Goal: Task Accomplishment & Management: Complete application form

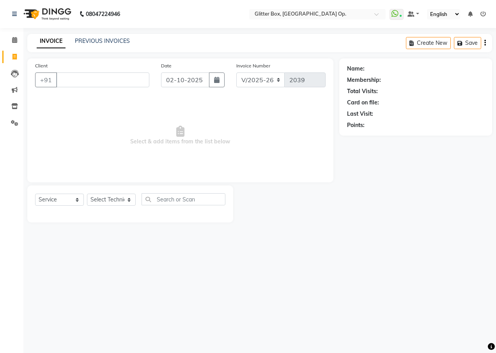
select select "5563"
select select "service"
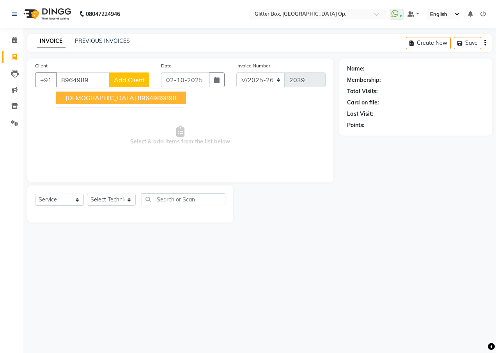
click at [138, 100] on ngb-highlight "8964989898" at bounding box center [157, 98] width 39 height 8
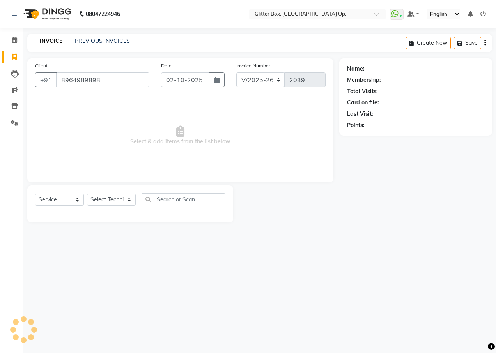
type input "8964989898"
select select "2: Object"
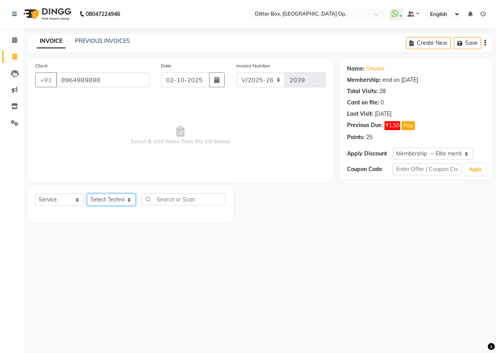
click at [116, 201] on select "Select Technician [PERSON_NAME] [PERSON_NAME] [PERSON_NAME] [PERSON_NAME] [PERS…" at bounding box center [111, 200] width 49 height 12
select select "49167"
click at [87, 194] on select "Select Technician [PERSON_NAME] [PERSON_NAME] [PERSON_NAME] [PERSON_NAME] [PERS…" at bounding box center [111, 200] width 49 height 12
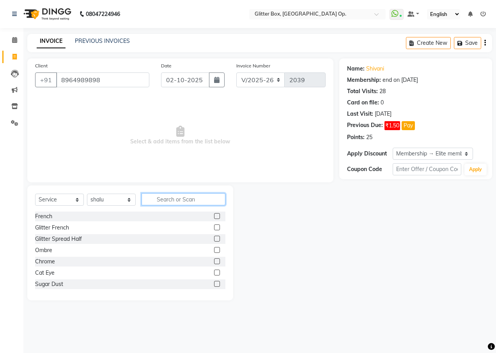
click at [186, 198] on input "text" at bounding box center [184, 199] width 84 height 12
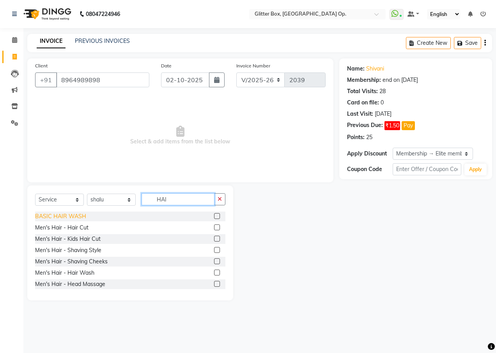
type input "HAI"
click at [70, 217] on div "BASIC HAIR WASH" at bounding box center [60, 217] width 51 height 8
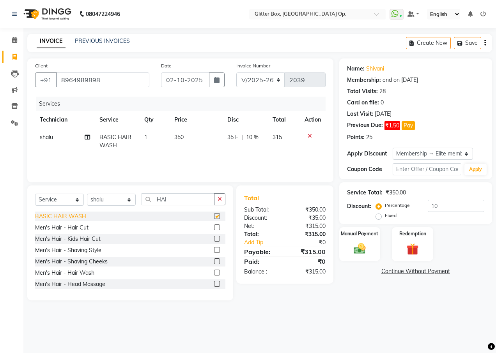
checkbox input "false"
click at [363, 246] on img at bounding box center [360, 249] width 20 height 14
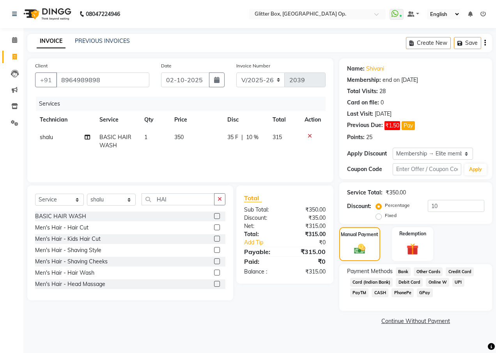
click at [427, 323] on link "Continue Without Payment" at bounding box center [416, 321] width 150 height 8
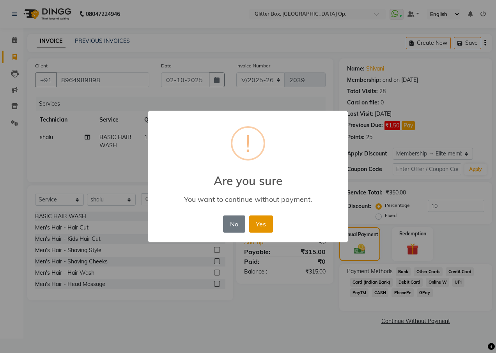
click at [254, 228] on button "Yes" at bounding box center [261, 224] width 24 height 17
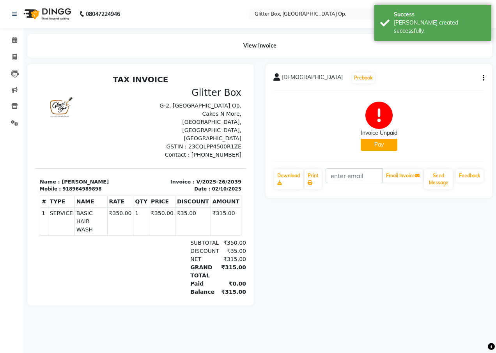
click at [15, 63] on li "Invoice" at bounding box center [11, 57] width 23 height 17
click at [21, 56] on span at bounding box center [15, 57] width 14 height 9
select select "service"
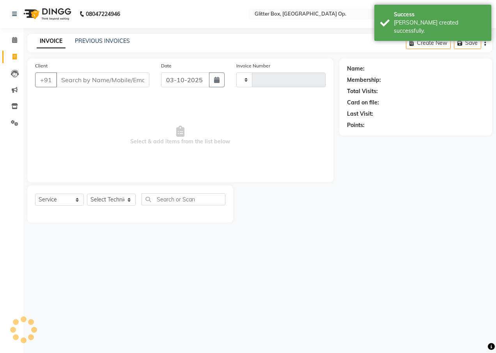
type input "2040"
select select "5563"
click at [85, 78] on input "Client" at bounding box center [102, 80] width 93 height 15
click at [98, 80] on input "Client" at bounding box center [102, 80] width 93 height 15
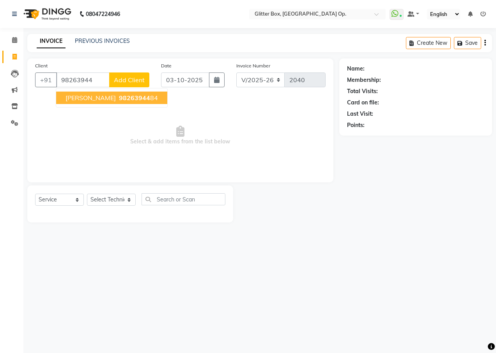
click at [119, 95] on span "98263944" at bounding box center [134, 98] width 31 height 8
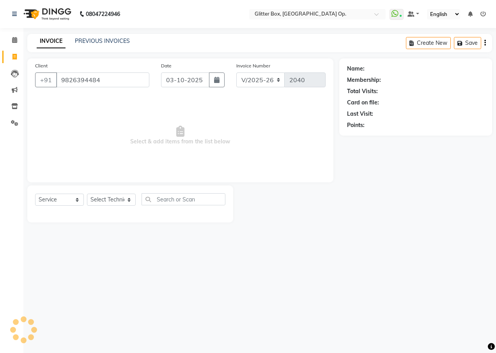
type input "9826394484"
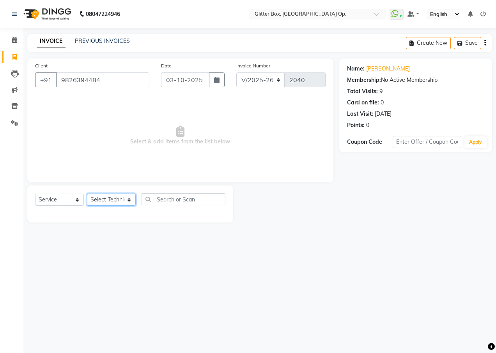
click at [119, 198] on select "Select Technician [PERSON_NAME] [PERSON_NAME] [PERSON_NAME] [PERSON_NAME] [PERS…" at bounding box center [111, 200] width 49 height 12
select select "38312"
click at [87, 194] on select "Select Technician [PERSON_NAME] [PERSON_NAME] [PERSON_NAME] [PERSON_NAME] [PERS…" at bounding box center [111, 200] width 49 height 12
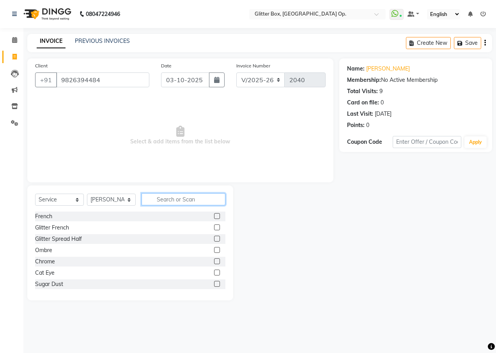
click at [174, 194] on input "text" at bounding box center [184, 199] width 84 height 12
type input "S"
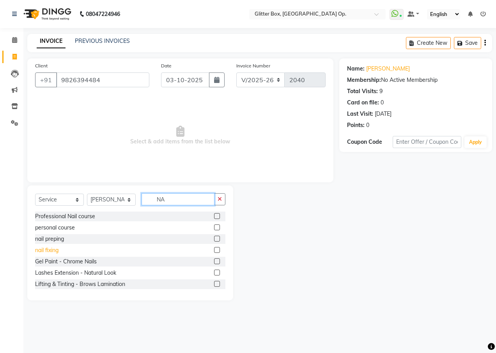
type input "NA"
drag, startPoint x: 44, startPoint y: 252, endPoint x: 61, endPoint y: 243, distance: 19.0
click at [45, 252] on div "nail fixing" at bounding box center [46, 250] width 23 height 8
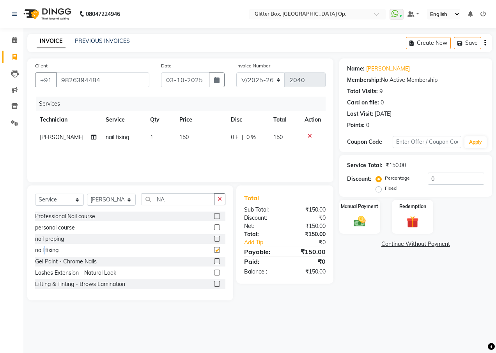
checkbox input "false"
click at [184, 148] on div "Services Technician Service Qty Price Disc Total Action [PERSON_NAME] nail fixi…" at bounding box center [180, 136] width 290 height 78
click at [204, 135] on td "150" at bounding box center [200, 138] width 51 height 18
select select "38312"
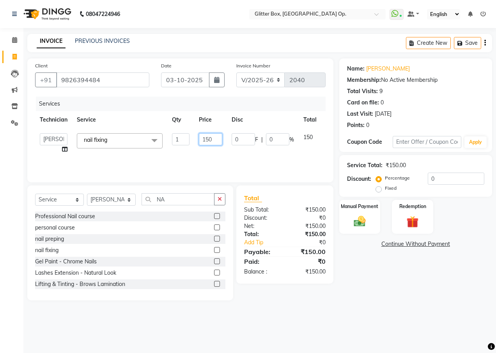
click at [211, 140] on input "150" at bounding box center [210, 139] width 23 height 12
type input "1"
type input "200"
click at [202, 159] on div "Services Technician Service Qty Price Disc Total Action [PERSON_NAME] [PERSON_N…" at bounding box center [180, 136] width 290 height 78
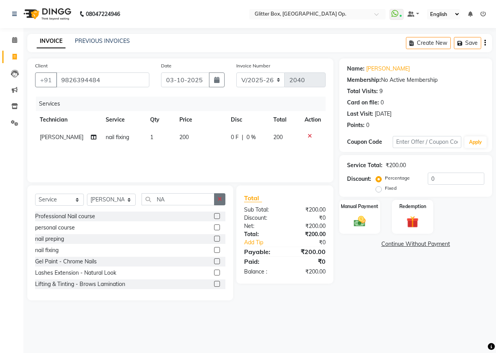
drag, startPoint x: 223, startPoint y: 199, endPoint x: 214, endPoint y: 200, distance: 9.0
click at [222, 199] on button "button" at bounding box center [219, 199] width 11 height 12
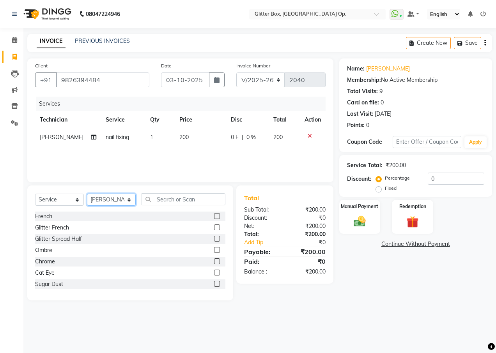
click at [107, 200] on select "Select Technician [PERSON_NAME] [PERSON_NAME] [PERSON_NAME] [PERSON_NAME] [PERS…" at bounding box center [111, 200] width 49 height 12
select select "71114"
click at [87, 194] on select "Select Technician [PERSON_NAME] [PERSON_NAME] [PERSON_NAME] [PERSON_NAME] [PERS…" at bounding box center [111, 200] width 49 height 12
click at [181, 201] on input "text" at bounding box center [184, 199] width 84 height 12
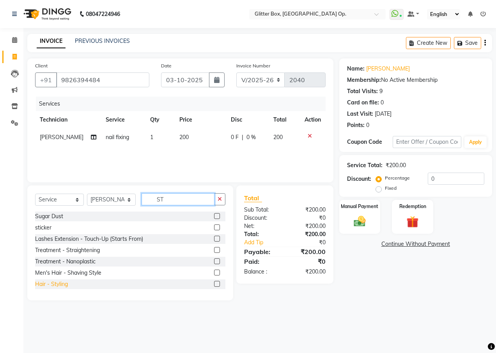
type input "ST"
click at [54, 281] on div "Hair - Styling" at bounding box center [51, 284] width 33 height 8
checkbox input "false"
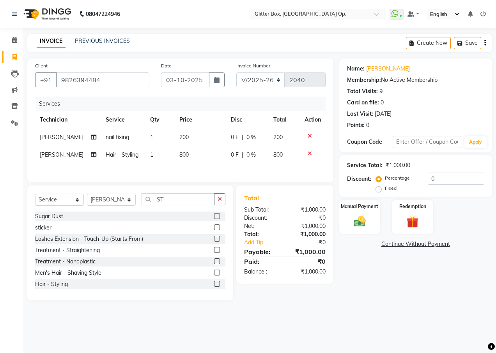
click at [182, 152] on span "800" at bounding box center [183, 154] width 9 height 7
select select "71114"
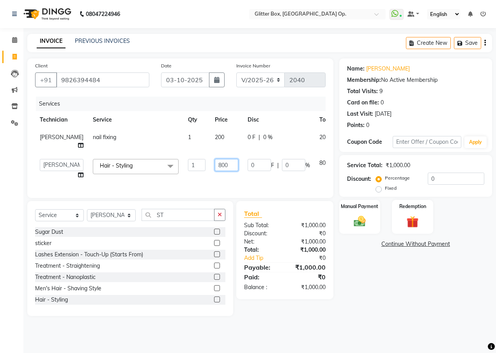
click at [215, 164] on input "800" at bounding box center [226, 165] width 23 height 12
type input "500"
drag, startPoint x: 238, startPoint y: 179, endPoint x: 302, endPoint y: 194, distance: 65.2
click at [241, 179] on div "Client [PHONE_NUMBER] Date [DATE] Invoice Number V/2025 V/[PHONE_NUMBER] Servic…" at bounding box center [180, 128] width 306 height 140
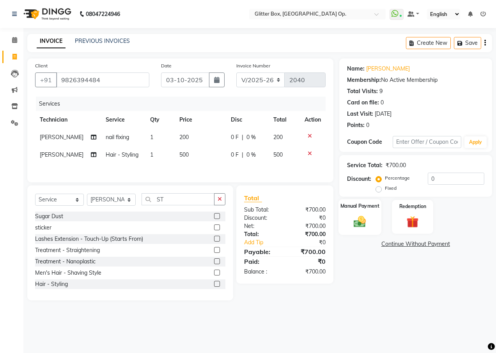
click at [367, 205] on label "Manual Payment" at bounding box center [359, 205] width 39 height 7
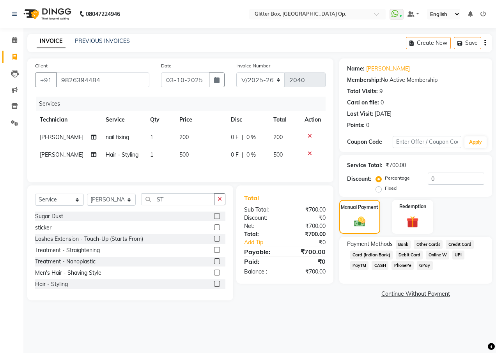
click at [372, 262] on span "CASH" at bounding box center [380, 265] width 17 height 9
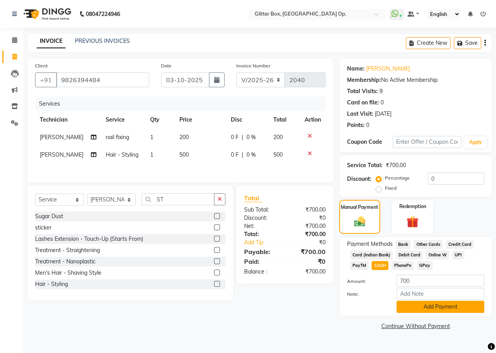
click at [435, 306] on button "Add Payment" at bounding box center [441, 307] width 88 height 12
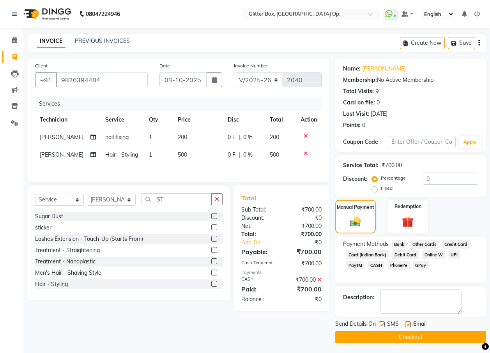
click at [414, 337] on button "Checkout" at bounding box center [410, 337] width 151 height 12
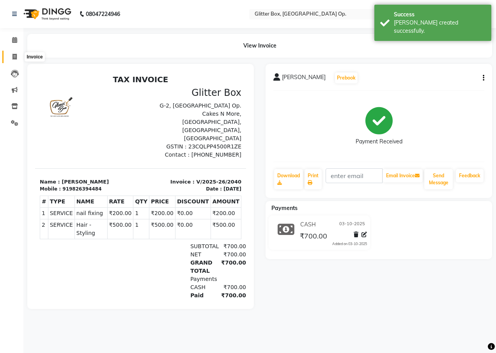
click at [16, 58] on icon at bounding box center [14, 57] width 4 height 6
select select "5563"
select select "service"
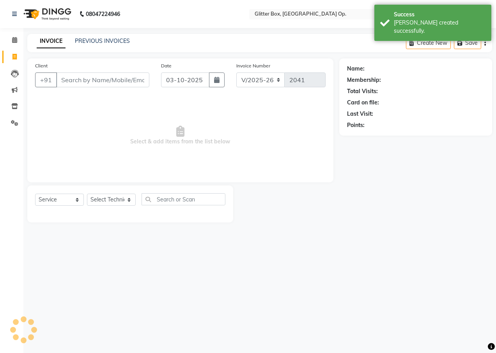
click at [74, 79] on input "Client" at bounding box center [102, 80] width 93 height 15
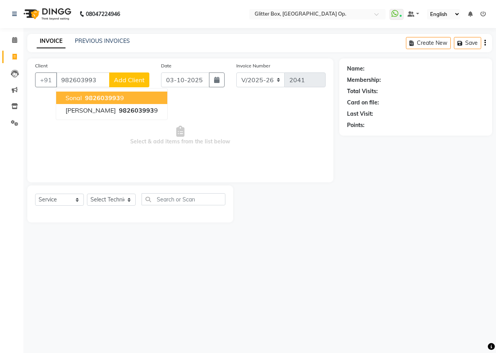
click at [85, 101] on ngb-highlight "982603993 9" at bounding box center [103, 98] width 41 height 8
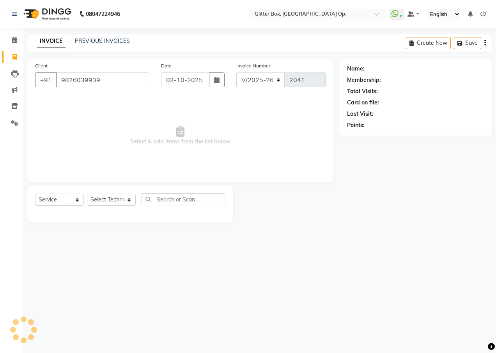
type input "9826039939"
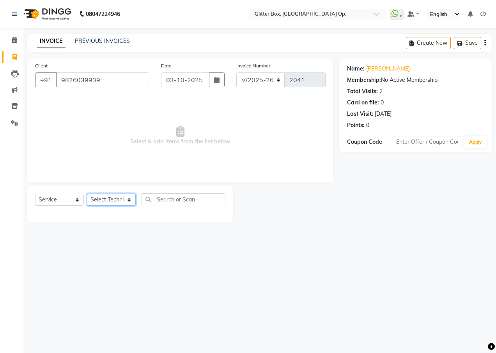
click at [112, 197] on select "Select Technician [PERSON_NAME] [PERSON_NAME] [PERSON_NAME] [PERSON_NAME] [PERS…" at bounding box center [111, 200] width 49 height 12
select select "38311"
click at [87, 194] on select "Select Technician [PERSON_NAME] [PERSON_NAME] [PERSON_NAME] [PERSON_NAME] [PERS…" at bounding box center [111, 200] width 49 height 12
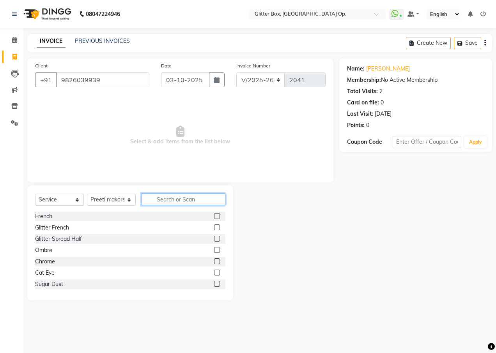
click at [191, 193] on input "text" at bounding box center [184, 199] width 84 height 12
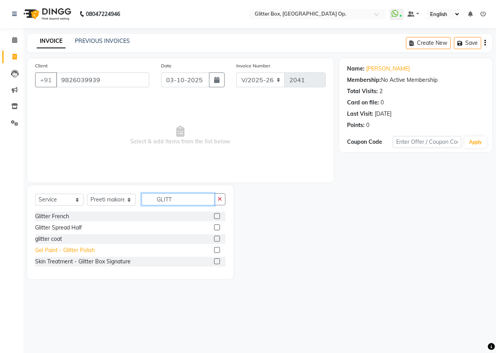
type input "GLITT"
click at [74, 252] on div "Gel Paint - Glitter Polish" at bounding box center [65, 250] width 60 height 8
checkbox input "false"
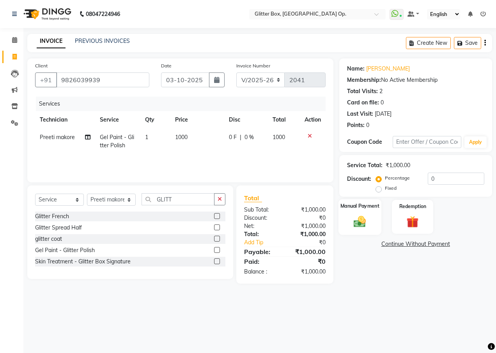
click at [359, 224] on img at bounding box center [360, 221] width 20 height 14
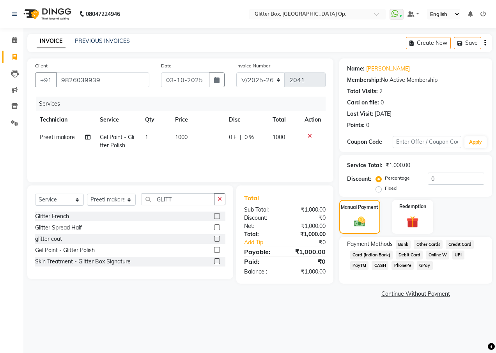
click at [372, 265] on span "CASH" at bounding box center [380, 265] width 17 height 9
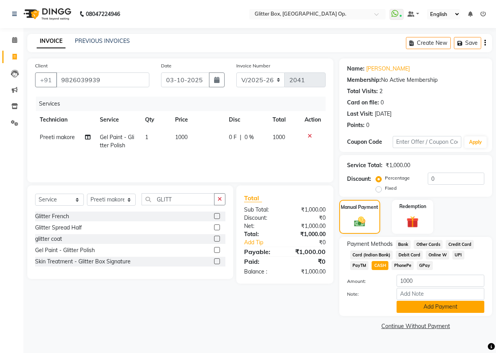
click at [413, 305] on button "Add Payment" at bounding box center [441, 307] width 88 height 12
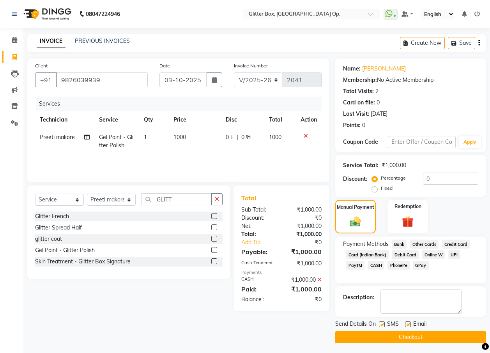
click at [450, 336] on button "Checkout" at bounding box center [410, 337] width 151 height 12
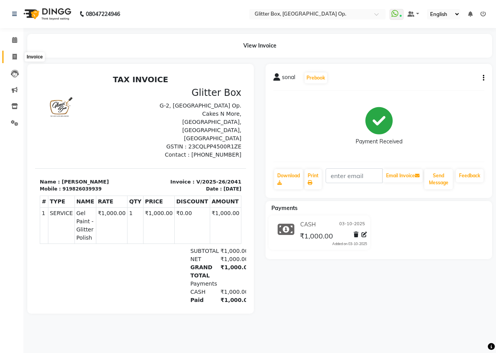
click at [14, 58] on icon at bounding box center [14, 57] width 4 height 6
select select "service"
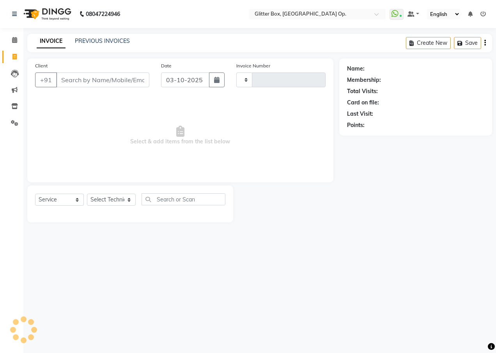
type input "2042"
select select "5563"
click at [104, 39] on link "PREVIOUS INVOICES" at bounding box center [102, 40] width 55 height 7
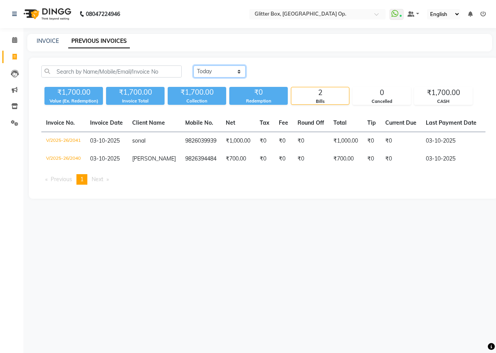
click at [219, 70] on select "[DATE] [DATE] Custom Range" at bounding box center [219, 72] width 52 height 12
select select "[DATE]"
click at [193, 66] on select "[DATE] [DATE] Custom Range" at bounding box center [219, 72] width 52 height 12
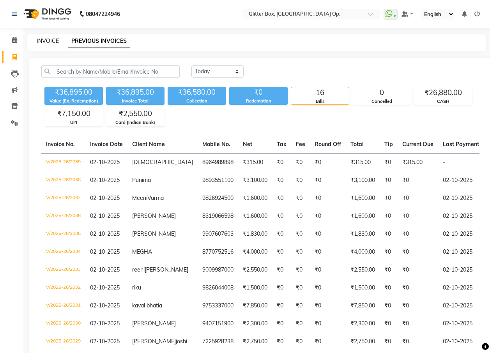
click at [47, 39] on link "INVOICE" at bounding box center [48, 40] width 22 height 7
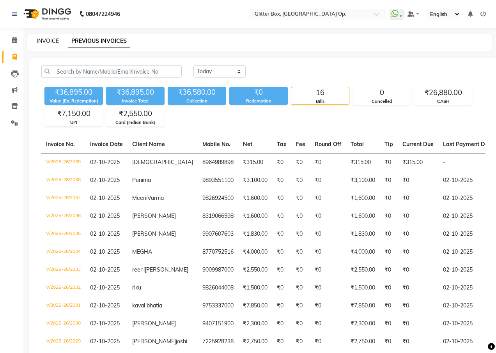
select select "5563"
select select "service"
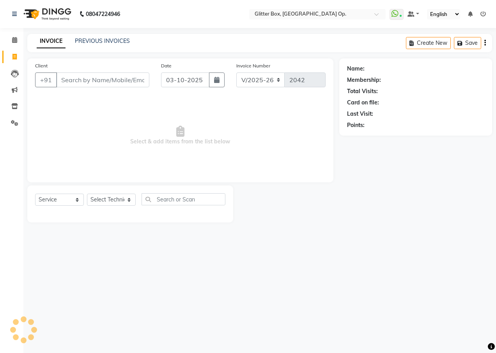
click at [89, 76] on input "Client" at bounding box center [102, 80] width 93 height 15
click at [90, 82] on input "Client" at bounding box center [102, 80] width 93 height 15
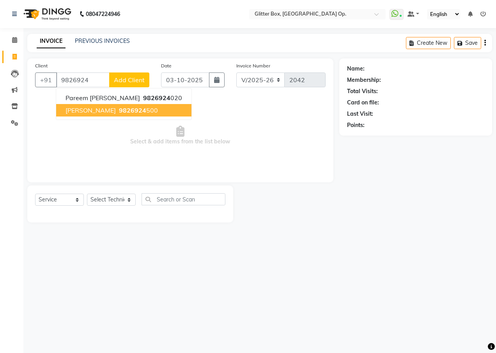
click at [120, 113] on span "9826924" at bounding box center [132, 110] width 27 height 8
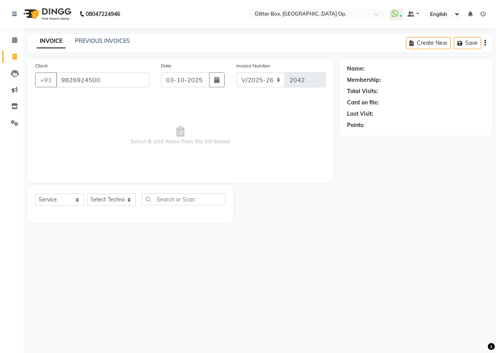
type input "9826924500"
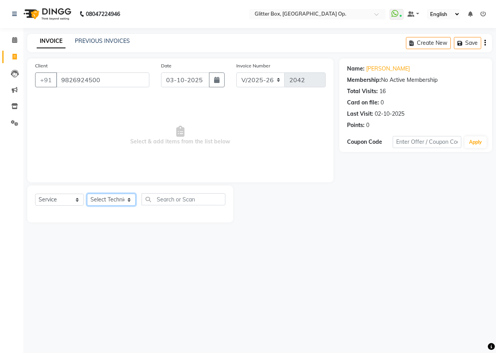
click at [105, 199] on select "Select Technician [PERSON_NAME] [PERSON_NAME] [PERSON_NAME] [PERSON_NAME] [PERS…" at bounding box center [111, 200] width 49 height 12
select select "71114"
click at [87, 194] on select "Select Technician [PERSON_NAME] [PERSON_NAME] [PERSON_NAME] [PERSON_NAME] [PERS…" at bounding box center [111, 200] width 49 height 12
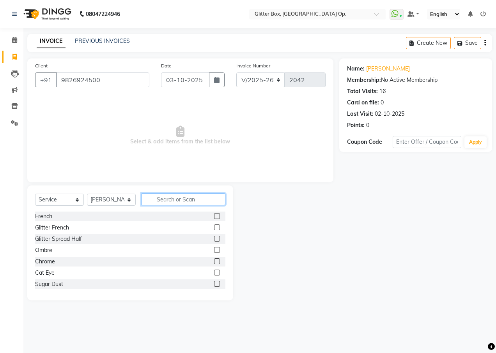
click at [178, 200] on input "text" at bounding box center [184, 199] width 84 height 12
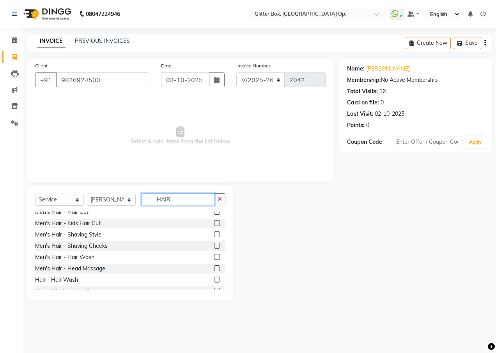
scroll to position [31, 0]
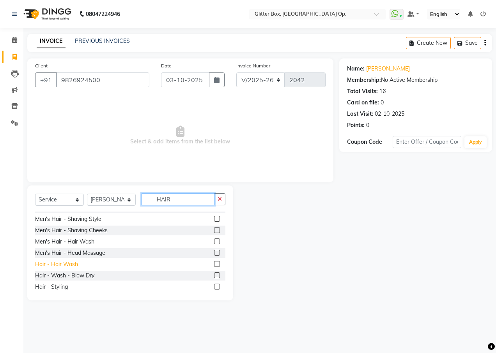
type input "HAIR"
click at [71, 261] on div "Hair - Hair Wash" at bounding box center [56, 264] width 43 height 8
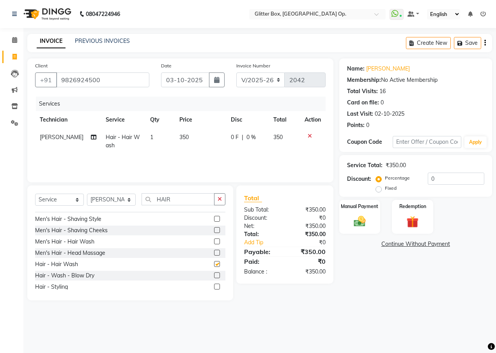
checkbox input "false"
click at [191, 141] on td "350" at bounding box center [200, 142] width 51 height 26
select select "71114"
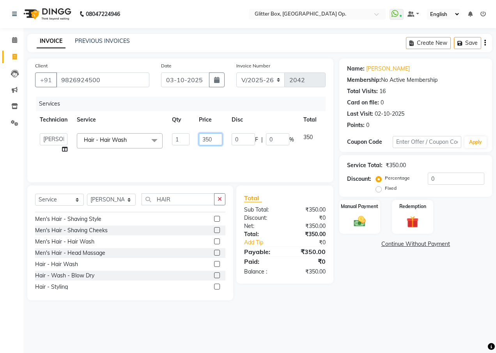
click at [218, 138] on input "350" at bounding box center [210, 139] width 23 height 12
type input "3"
type input "200"
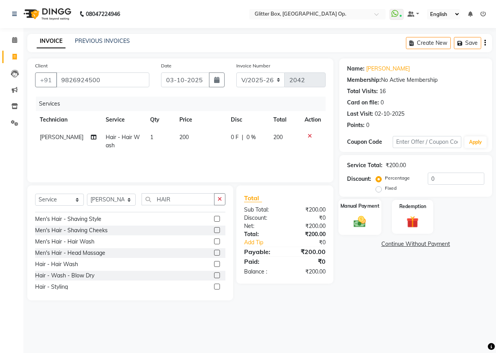
click at [365, 219] on img at bounding box center [360, 221] width 20 height 14
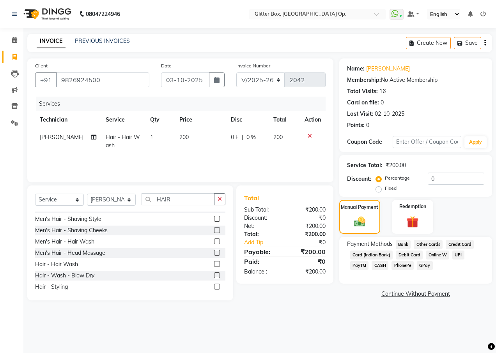
click at [372, 267] on span "CASH" at bounding box center [380, 265] width 17 height 9
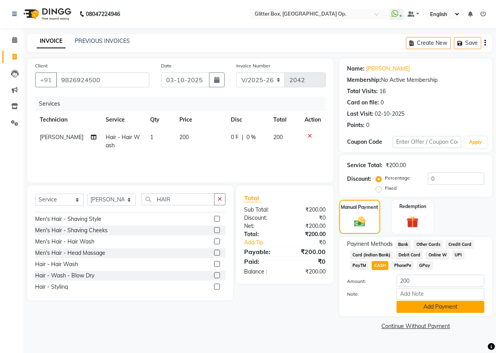
click at [420, 303] on button "Add Payment" at bounding box center [441, 307] width 88 height 12
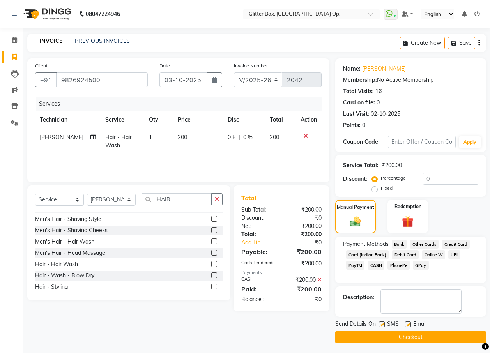
click at [417, 338] on button "Checkout" at bounding box center [410, 337] width 151 height 12
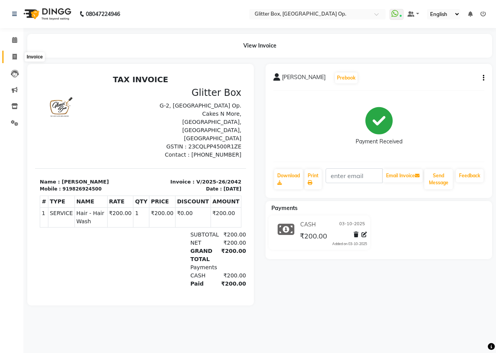
click at [19, 53] on span at bounding box center [15, 57] width 14 height 9
select select "service"
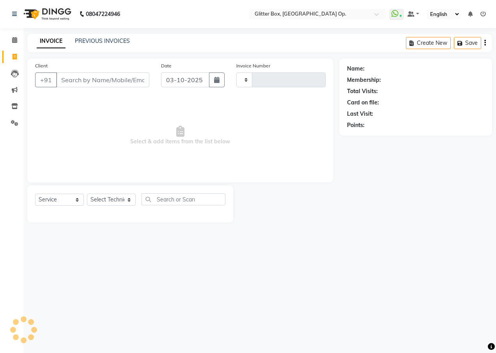
type input "2043"
select select "5563"
click at [83, 79] on input "Client" at bounding box center [102, 80] width 93 height 15
click at [94, 41] on link "PREVIOUS INVOICES" at bounding box center [102, 40] width 55 height 7
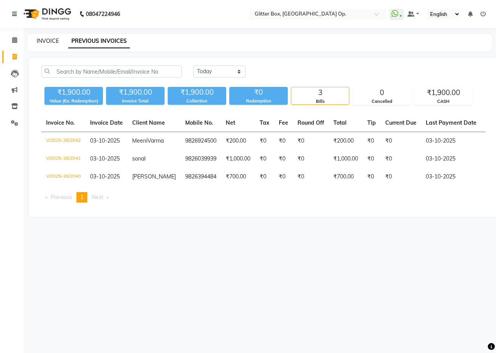
click at [44, 44] on link "INVOICE" at bounding box center [48, 40] width 22 height 7
select select "service"
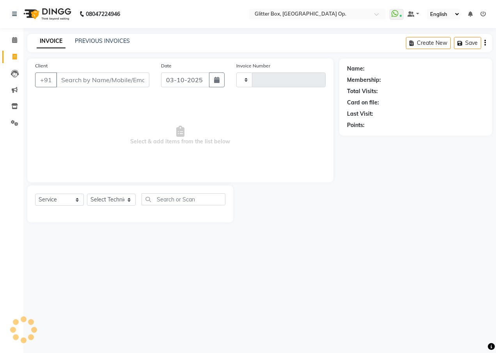
type input "2043"
select select "5563"
click at [108, 44] on link "PREVIOUS INVOICES" at bounding box center [102, 40] width 55 height 7
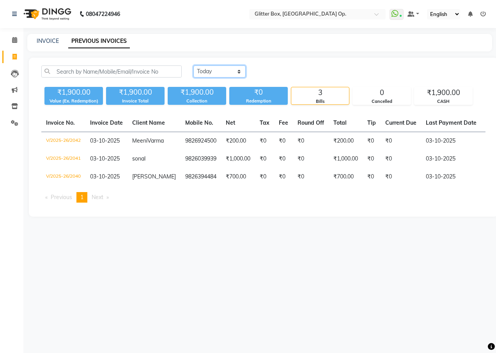
click at [215, 67] on select "[DATE] [DATE] Custom Range" at bounding box center [219, 72] width 52 height 12
select select "range"
click at [193, 66] on select "[DATE] [DATE] Custom Range" at bounding box center [219, 72] width 52 height 12
click at [285, 69] on input "03-10-2025" at bounding box center [283, 71] width 55 height 11
select select "10"
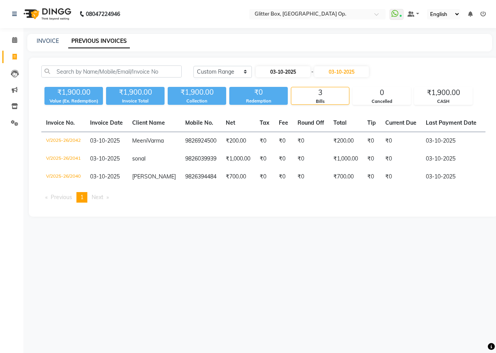
select select "2025"
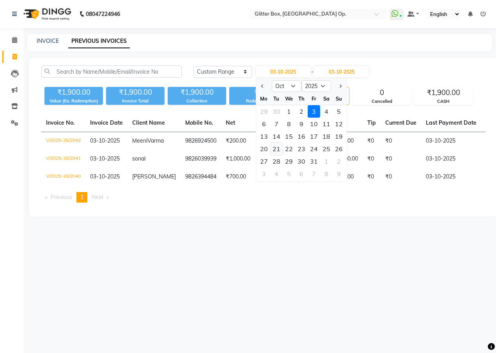
click at [276, 152] on div "21" at bounding box center [276, 149] width 12 height 12
type input "[DATE]"
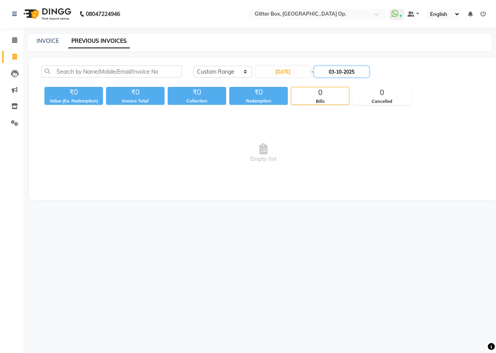
click at [333, 74] on input "03-10-2025" at bounding box center [341, 71] width 55 height 11
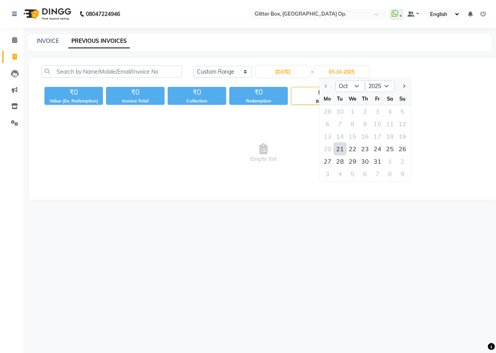
click at [337, 151] on div "21" at bounding box center [340, 149] width 12 height 12
type input "[DATE]"
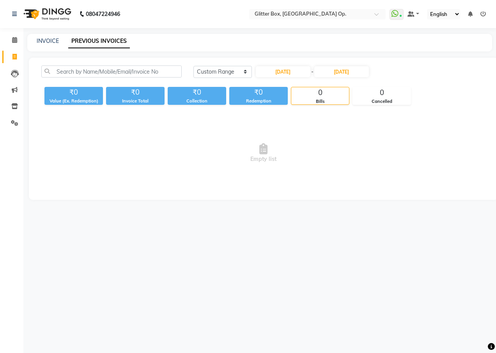
click at [243, 132] on span "Empty list" at bounding box center [263, 153] width 444 height 78
click at [52, 42] on link "INVOICE" at bounding box center [48, 40] width 22 height 7
select select "service"
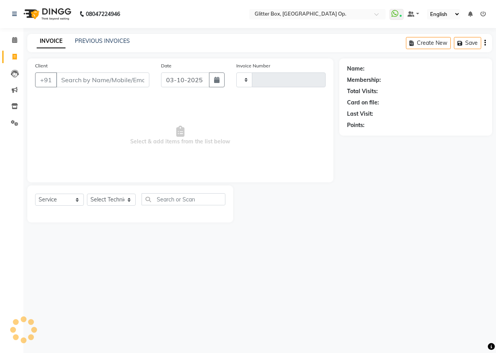
type input "2043"
select select "5563"
click at [109, 44] on div "PREVIOUS INVOICES" at bounding box center [102, 41] width 55 height 8
click at [96, 43] on link "PREVIOUS INVOICES" at bounding box center [102, 40] width 55 height 7
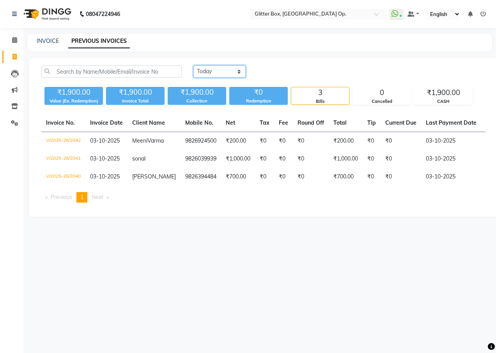
click at [230, 75] on select "[DATE] [DATE] Custom Range" at bounding box center [219, 72] width 52 height 12
select select "range"
click at [193, 66] on select "[DATE] [DATE] Custom Range" at bounding box center [219, 72] width 52 height 12
click at [282, 75] on input "03-10-2025" at bounding box center [283, 71] width 55 height 11
select select "10"
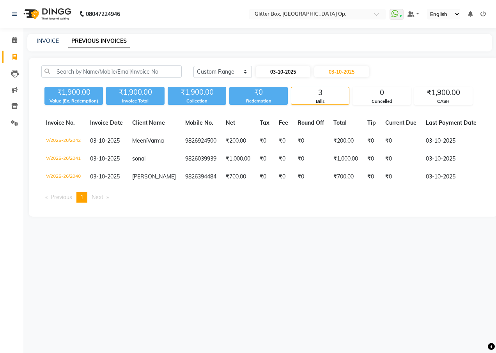
select select "2025"
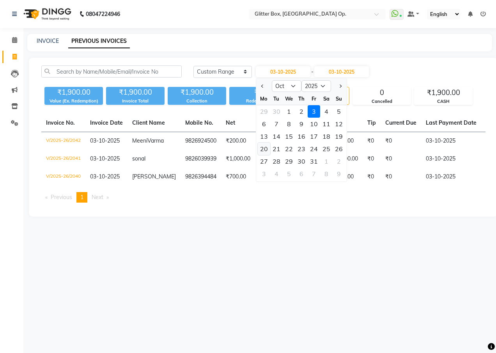
click at [264, 149] on div "20" at bounding box center [264, 149] width 12 height 12
type input "[DATE]"
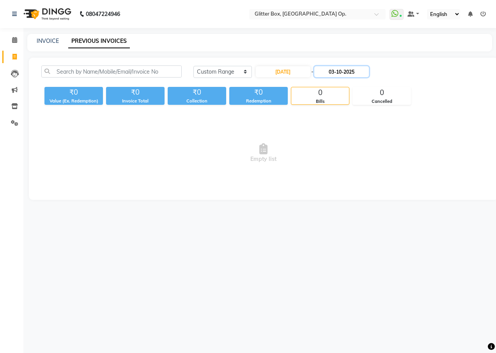
click at [345, 75] on input "03-10-2025" at bounding box center [341, 71] width 55 height 11
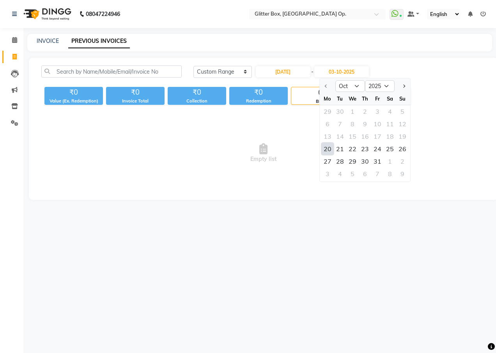
click at [329, 147] on div "20" at bounding box center [327, 149] width 12 height 12
type input "[DATE]"
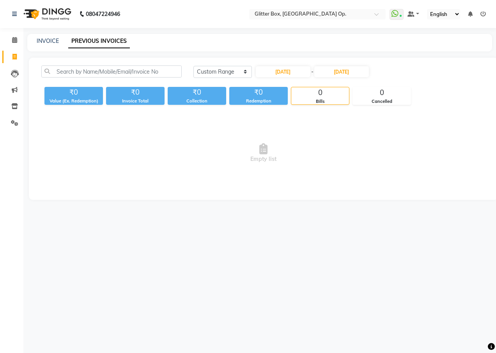
click at [314, 135] on span "Empty list" at bounding box center [263, 153] width 444 height 78
click at [48, 37] on link "INVOICE" at bounding box center [48, 40] width 22 height 7
select select "service"
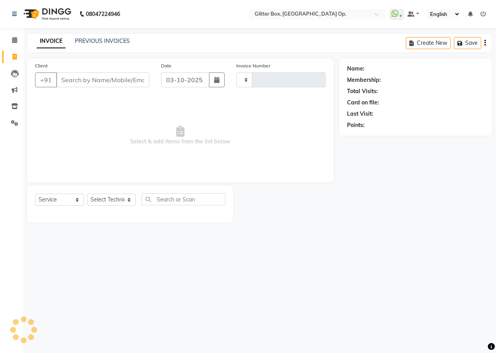
type input "2043"
select select "5563"
drag, startPoint x: 92, startPoint y: 81, endPoint x: 139, endPoint y: 76, distance: 46.6
click at [92, 81] on input "Client" at bounding box center [102, 80] width 93 height 15
click at [215, 77] on icon "button" at bounding box center [216, 80] width 5 height 6
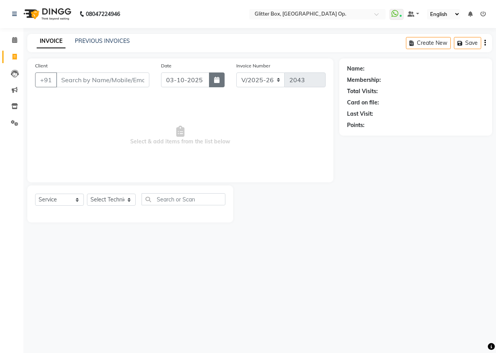
select select "10"
select select "2025"
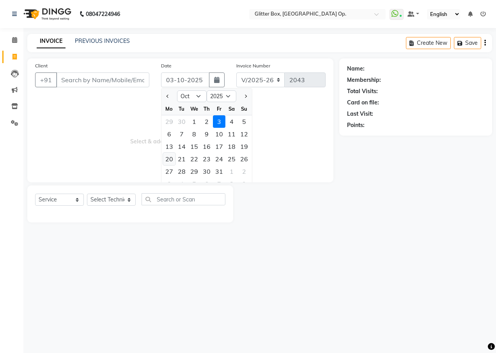
click at [173, 160] on div "20" at bounding box center [169, 159] width 12 height 12
type input "[DATE]"
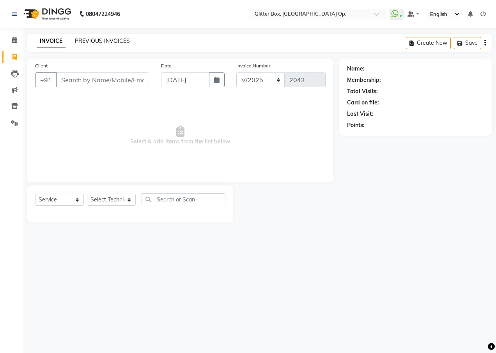
click at [90, 42] on link "PREVIOUS INVOICES" at bounding box center [102, 40] width 55 height 7
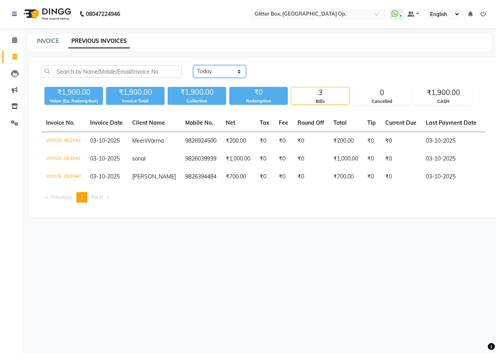
click at [223, 72] on select "[DATE] [DATE] Custom Range" at bounding box center [219, 72] width 52 height 12
select select "range"
click at [193, 66] on select "[DATE] [DATE] Custom Range" at bounding box center [219, 72] width 52 height 12
click at [294, 74] on input "03-10-2025" at bounding box center [283, 71] width 55 height 11
select select "10"
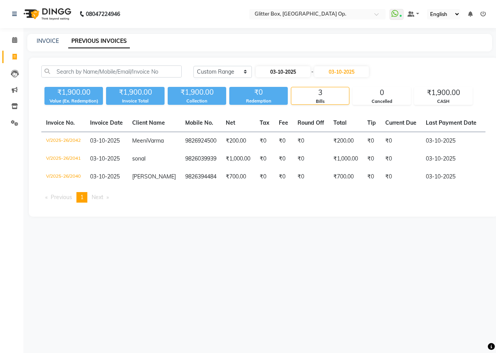
select select "2025"
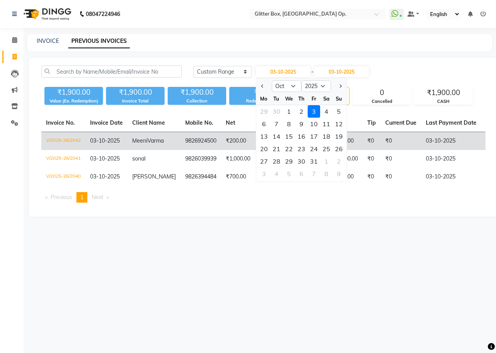
click at [337, 136] on div "19" at bounding box center [339, 136] width 12 height 12
type input "[DATE]"
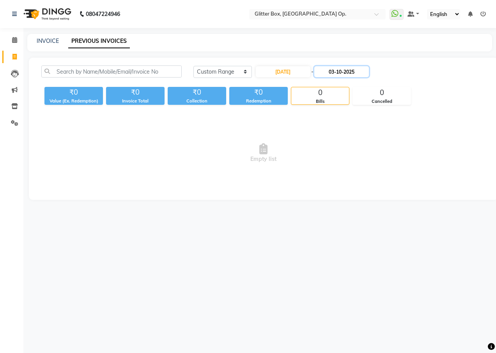
click at [344, 75] on input "03-10-2025" at bounding box center [341, 71] width 55 height 11
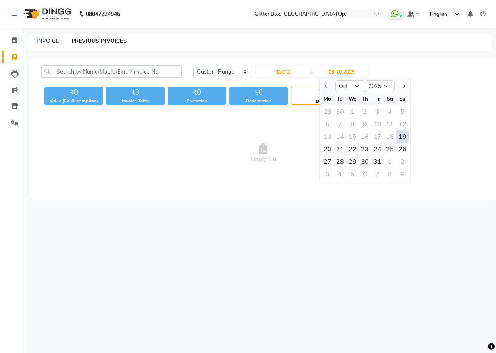
click at [403, 138] on div "19" at bounding box center [402, 136] width 12 height 12
type input "[DATE]"
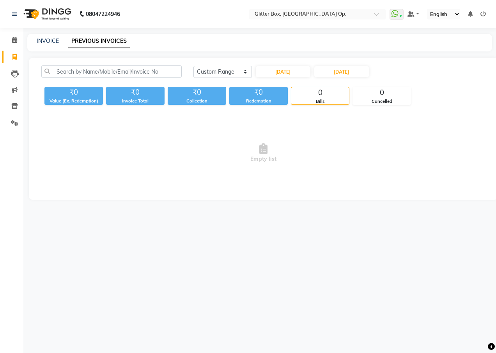
click at [327, 147] on span "Empty list" at bounding box center [263, 153] width 444 height 78
click at [289, 75] on input "[DATE]" at bounding box center [283, 71] width 55 height 11
select select "10"
select select "2025"
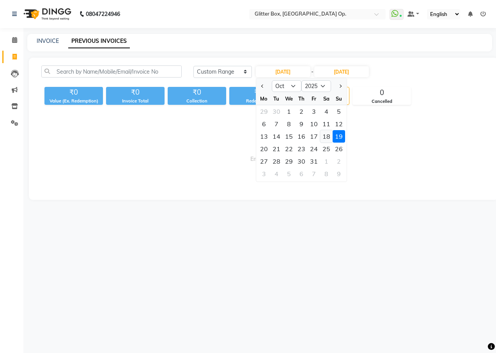
click at [326, 137] on div "18" at bounding box center [326, 136] width 12 height 12
type input "[DATE]"
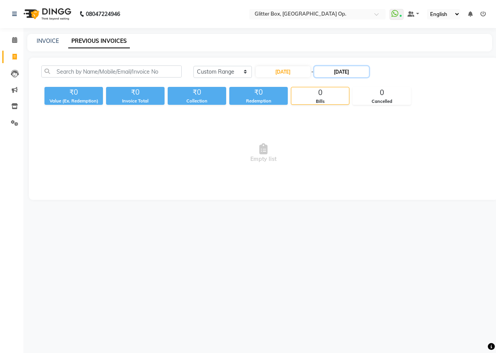
click at [342, 74] on input "[DATE]" at bounding box center [341, 71] width 55 height 11
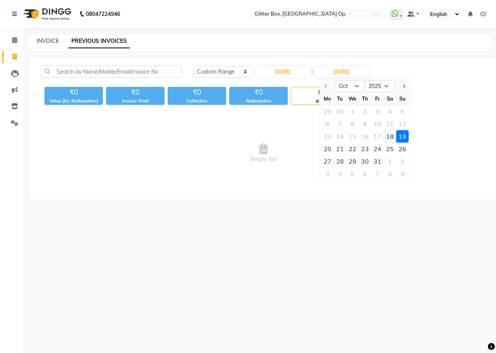
click at [389, 136] on div "18" at bounding box center [390, 136] width 12 height 12
type input "[DATE]"
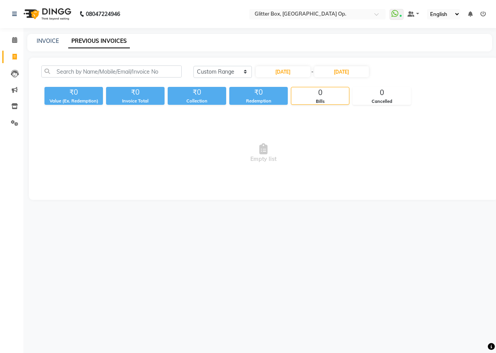
click at [387, 135] on span "Empty list" at bounding box center [263, 153] width 444 height 78
click at [354, 138] on span "Empty list" at bounding box center [263, 153] width 444 height 78
click at [43, 43] on link "INVOICE" at bounding box center [48, 40] width 22 height 7
select select "5563"
select select "service"
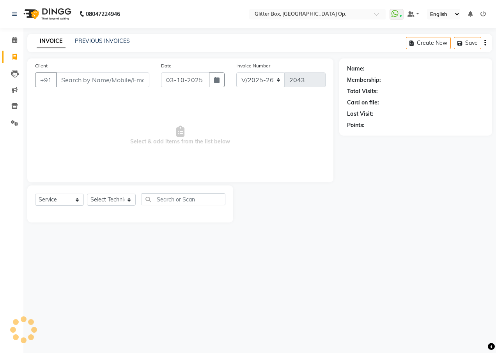
click at [43, 43] on link "INVOICE" at bounding box center [51, 41] width 29 height 14
click at [89, 41] on link "PREVIOUS INVOICES" at bounding box center [102, 40] width 55 height 7
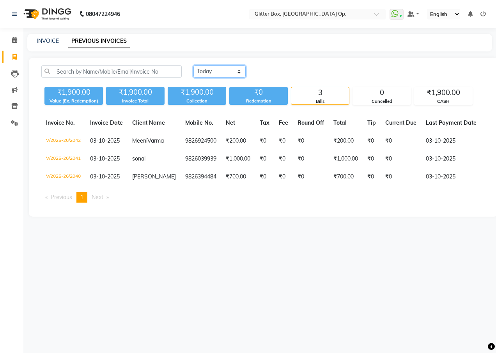
click at [221, 73] on select "[DATE] [DATE] Custom Range" at bounding box center [219, 72] width 52 height 12
select select "range"
click at [193, 66] on select "[DATE] [DATE] Custom Range" at bounding box center [219, 72] width 52 height 12
click at [294, 76] on input "03-10-2025" at bounding box center [283, 71] width 55 height 11
select select "10"
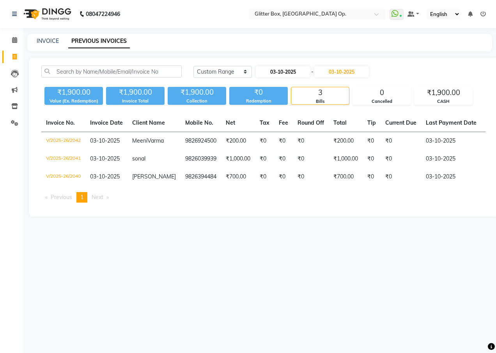
select select "2025"
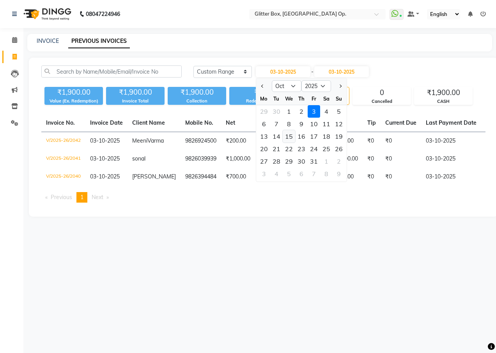
click at [289, 138] on div "15" at bounding box center [289, 136] width 12 height 12
type input "[DATE]"
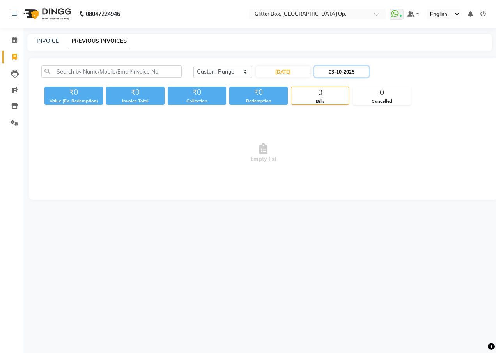
drag, startPoint x: 335, startPoint y: 73, endPoint x: 336, endPoint y: 77, distance: 4.4
click at [336, 77] on input "03-10-2025" at bounding box center [341, 71] width 55 height 11
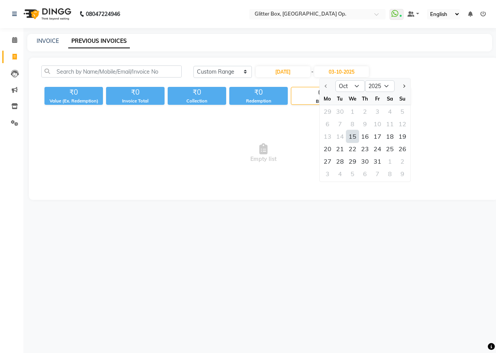
click at [352, 135] on div "15" at bounding box center [352, 136] width 12 height 12
type input "[DATE]"
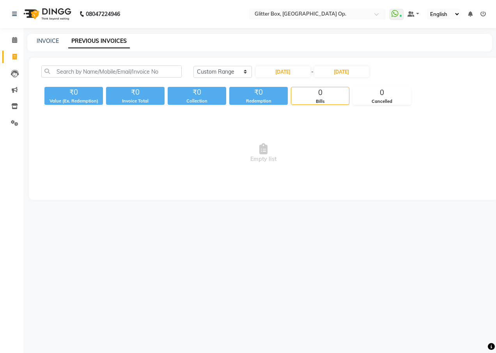
click at [344, 135] on span "Empty list" at bounding box center [263, 153] width 444 height 78
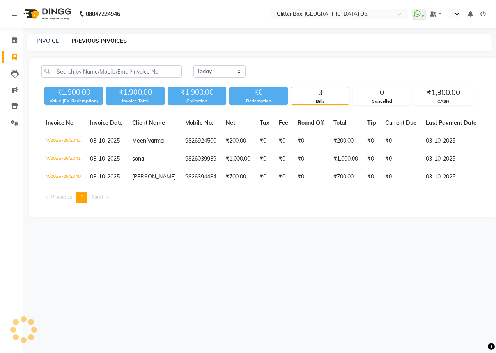
select select "en"
drag, startPoint x: 105, startPoint y: 44, endPoint x: 139, endPoint y: 53, distance: 34.9
click at [113, 47] on link "PREVIOUS INVOICES" at bounding box center [99, 41] width 62 height 14
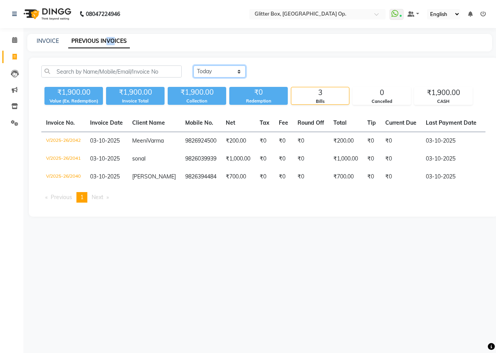
click at [213, 68] on select "[DATE] [DATE] Custom Range" at bounding box center [219, 72] width 52 height 12
select select "range"
click at [193, 66] on select "[DATE] [DATE] Custom Range" at bounding box center [219, 72] width 52 height 12
click at [288, 73] on input "03-10-2025" at bounding box center [283, 71] width 55 height 11
select select "10"
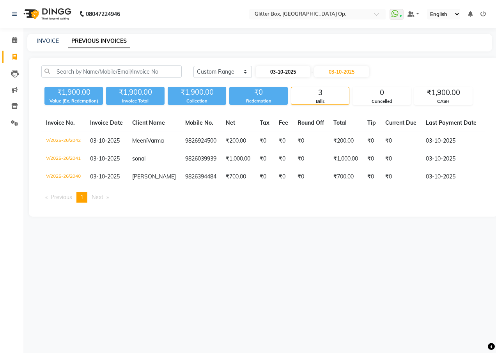
select select "2025"
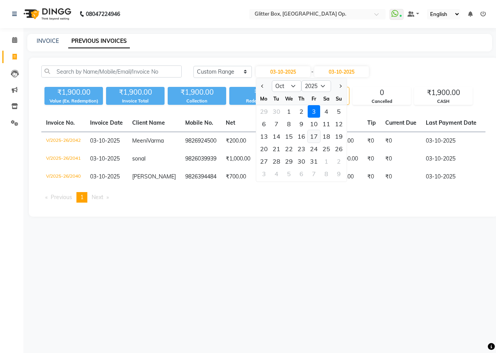
click at [312, 135] on div "17" at bounding box center [314, 136] width 12 height 12
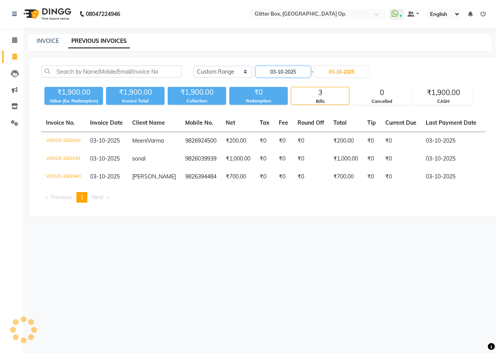
type input "17-10-2025"
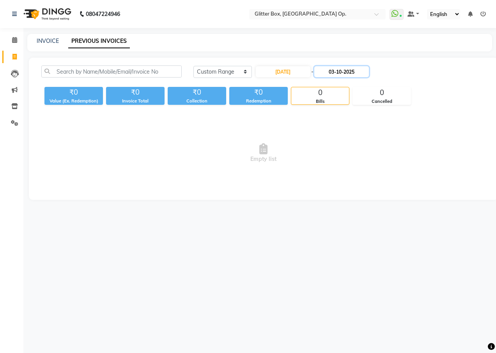
click at [338, 75] on input "03-10-2025" at bounding box center [341, 71] width 55 height 11
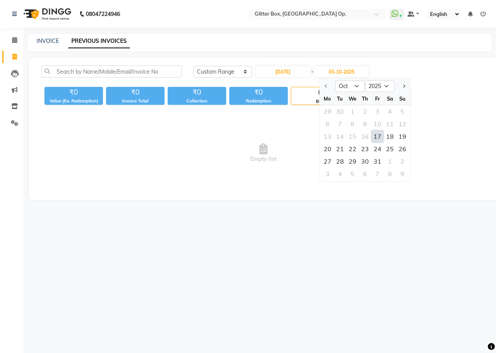
click at [377, 137] on div "17" at bounding box center [377, 136] width 12 height 12
type input "17-10-2025"
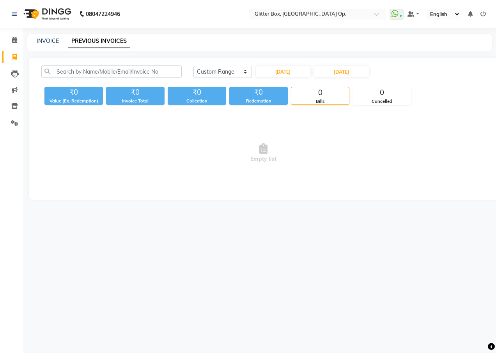
click at [373, 136] on span "Empty list" at bounding box center [263, 153] width 444 height 78
click at [372, 136] on span "Empty list" at bounding box center [263, 153] width 444 height 78
click at [272, 71] on input "17-10-2025" at bounding box center [283, 71] width 55 height 11
select select "10"
select select "2025"
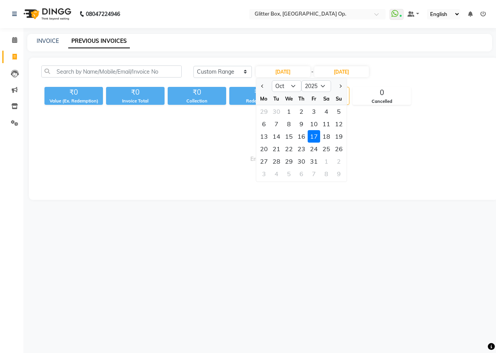
click at [316, 133] on div "17" at bounding box center [314, 136] width 12 height 12
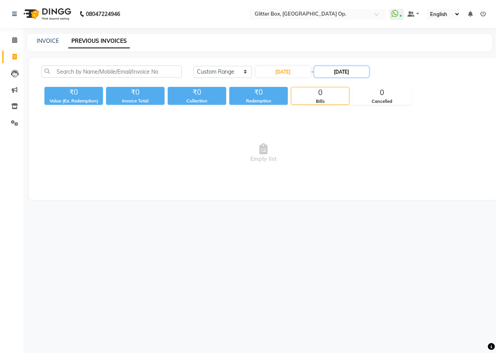
click at [345, 77] on input "17-10-2025" at bounding box center [341, 71] width 55 height 11
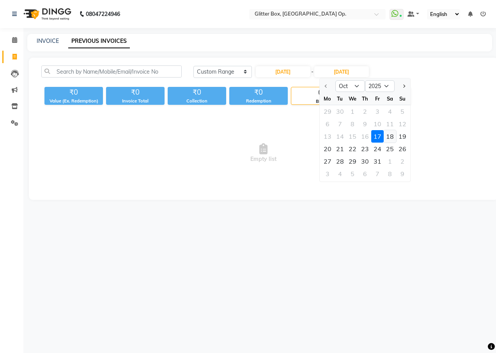
click at [385, 134] on div "18" at bounding box center [390, 136] width 12 height 12
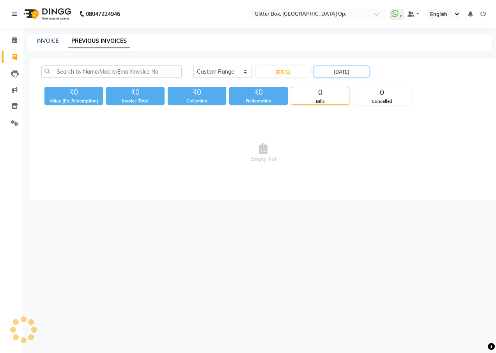
type input "[DATE]"
click at [376, 129] on span "Empty list" at bounding box center [263, 153] width 444 height 78
drag, startPoint x: 373, startPoint y: 128, endPoint x: 267, endPoint y: 111, distance: 107.4
click at [267, 111] on div "Today Yesterday Custom Range 17-10-2025 - 18-10-2025 ₹0 Value (Ex. Redemption) …" at bounding box center [263, 129] width 469 height 142
click at [53, 43] on link "INVOICE" at bounding box center [48, 40] width 22 height 7
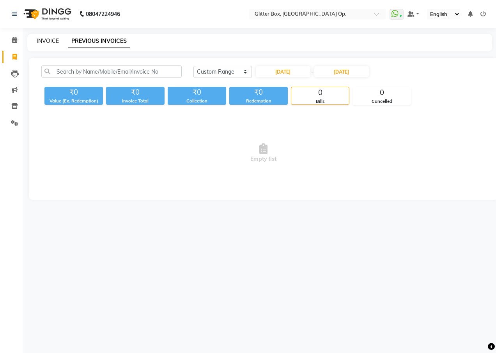
select select "service"
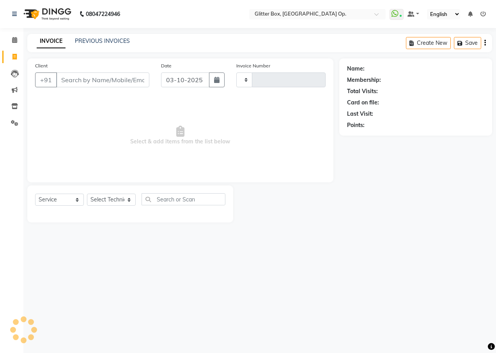
type input "2043"
select select "5563"
click at [110, 81] on input "Client" at bounding box center [102, 80] width 93 height 15
click at [115, 42] on link "PREVIOUS INVOICES" at bounding box center [102, 40] width 55 height 7
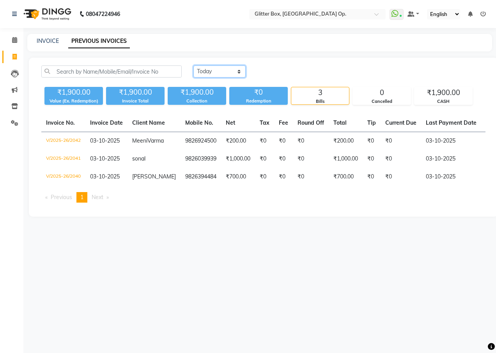
click at [218, 71] on select "[DATE] [DATE] Custom Range" at bounding box center [219, 72] width 52 height 12
select select "range"
click at [193, 66] on select "[DATE] [DATE] Custom Range" at bounding box center [219, 72] width 52 height 12
click at [290, 70] on input "03-10-2025" at bounding box center [283, 71] width 55 height 11
select select "10"
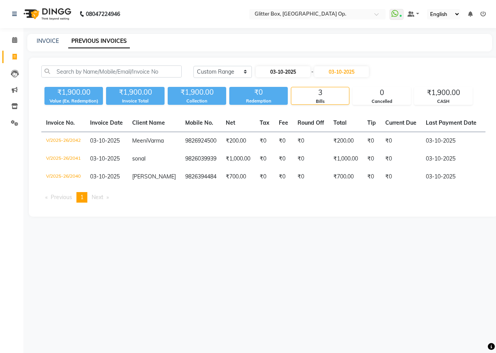
select select "2025"
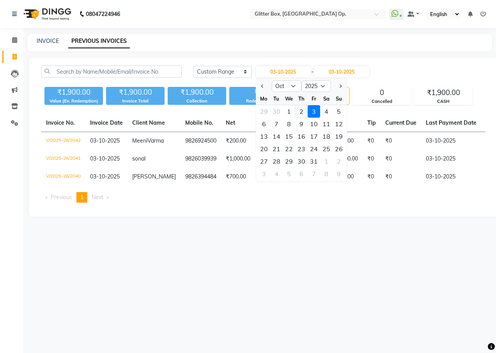
click at [299, 115] on div "2" at bounding box center [301, 111] width 12 height 12
type input "02-10-2025"
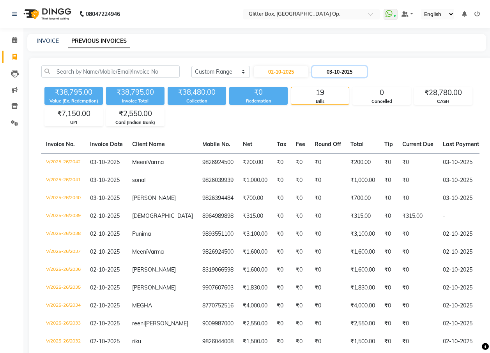
click at [346, 71] on input "03-10-2025" at bounding box center [339, 71] width 55 height 11
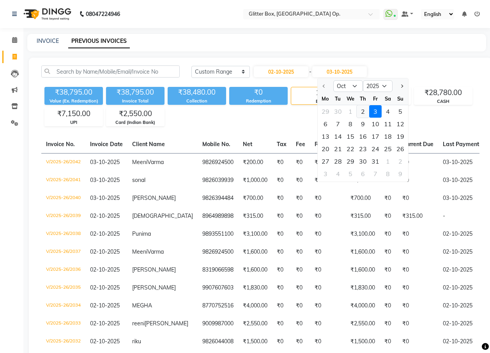
click at [363, 114] on div "2" at bounding box center [363, 111] width 12 height 12
type input "02-10-2025"
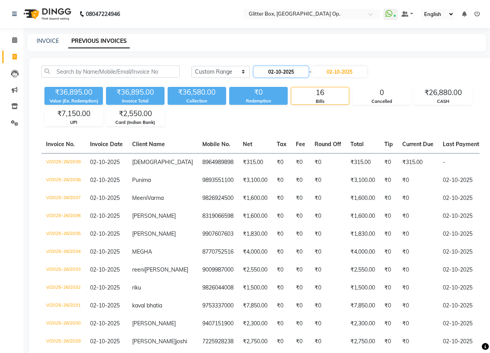
click at [291, 69] on input "02-10-2025" at bounding box center [281, 71] width 55 height 11
select select "10"
select select "2025"
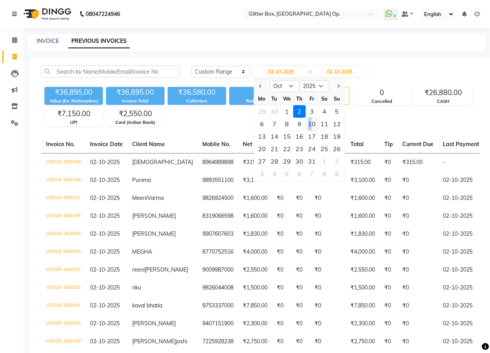
click at [310, 124] on div "10" at bounding box center [312, 124] width 12 height 12
type input "10-10-2025"
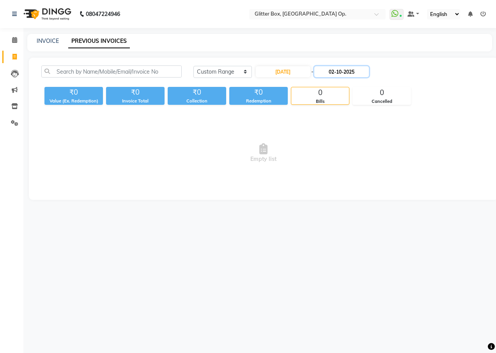
click at [337, 74] on input "02-10-2025" at bounding box center [341, 71] width 55 height 11
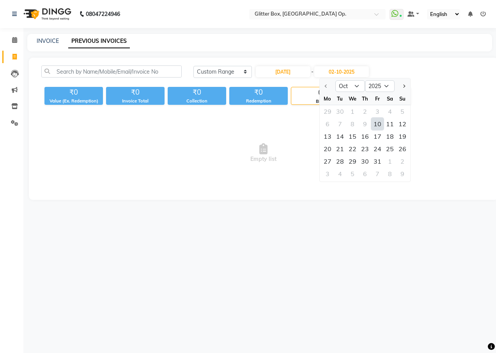
click at [381, 125] on div "10" at bounding box center [377, 124] width 12 height 12
type input "10-10-2025"
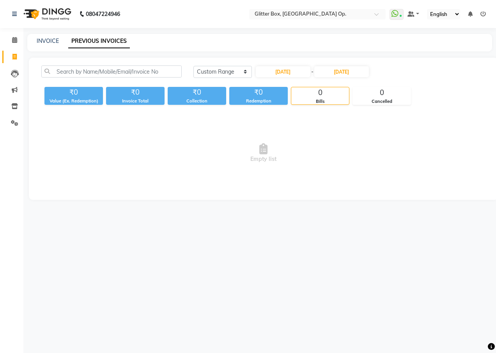
click at [344, 135] on span "Empty list" at bounding box center [263, 153] width 444 height 78
click at [282, 73] on input "10-10-2025" at bounding box center [283, 71] width 55 height 11
select select "10"
select select "2025"
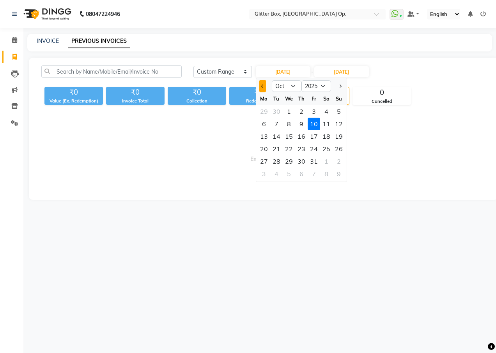
click at [263, 91] on button "Previous month" at bounding box center [262, 86] width 7 height 12
select select "9"
click at [330, 137] on div "20" at bounding box center [326, 136] width 12 height 12
type input "20-09-2025"
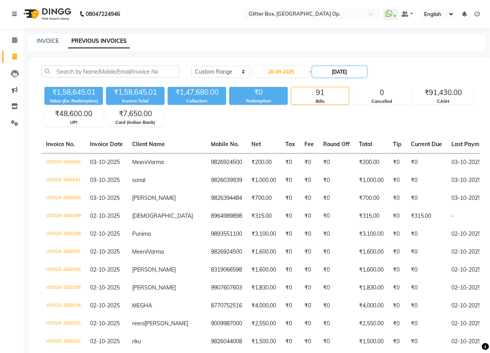
click at [335, 72] on input "10-10-2025" at bounding box center [339, 71] width 55 height 11
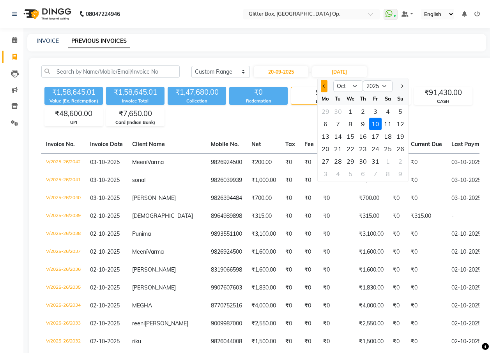
click at [322, 88] on button "Previous month" at bounding box center [324, 86] width 7 height 12
select select "9"
click at [386, 135] on div "20" at bounding box center [388, 136] width 12 height 12
type input "20-09-2025"
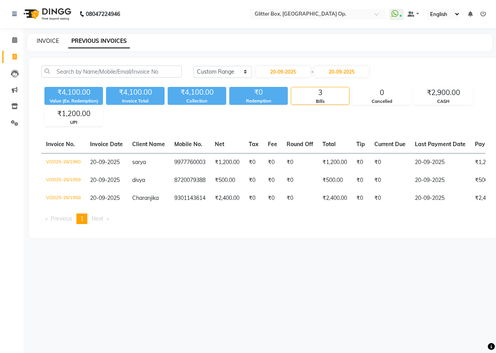
click at [45, 39] on link "INVOICE" at bounding box center [48, 40] width 22 height 7
select select "service"
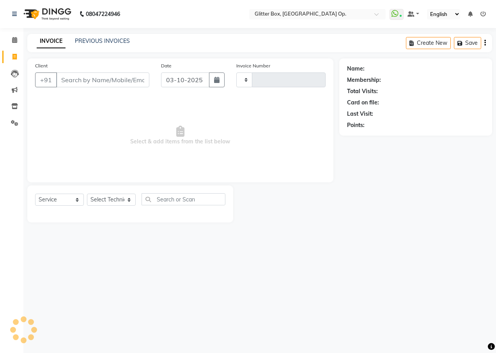
type input "2043"
select select "5563"
drag, startPoint x: 226, startPoint y: 81, endPoint x: 215, endPoint y: 83, distance: 11.4
click at [226, 81] on div "Date 03-10-2025" at bounding box center [193, 78] width 76 height 32
click at [213, 83] on button "button" at bounding box center [217, 80] width 16 height 15
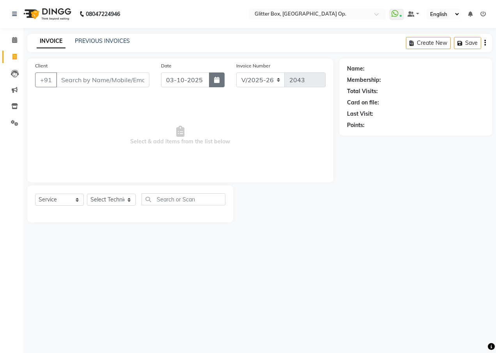
select select "10"
select select "2025"
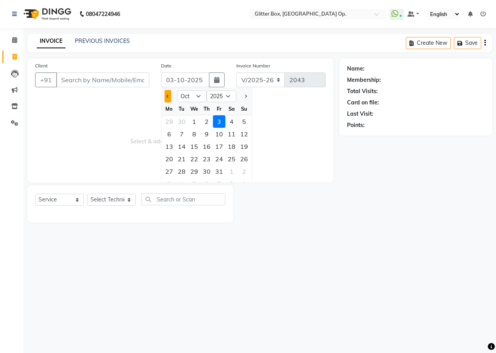
click at [171, 96] on button "Previous month" at bounding box center [168, 96] width 7 height 12
select select "9"
click at [221, 149] on div "19" at bounding box center [219, 146] width 12 height 12
type input "19-09-2025"
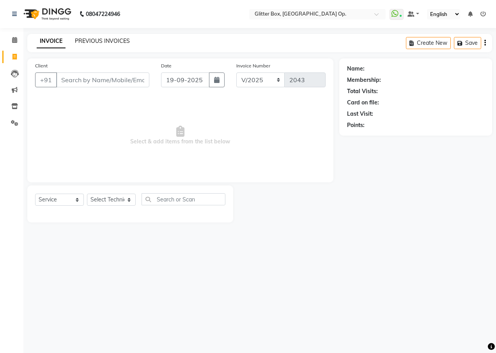
click at [92, 39] on link "PREVIOUS INVOICES" at bounding box center [102, 40] width 55 height 7
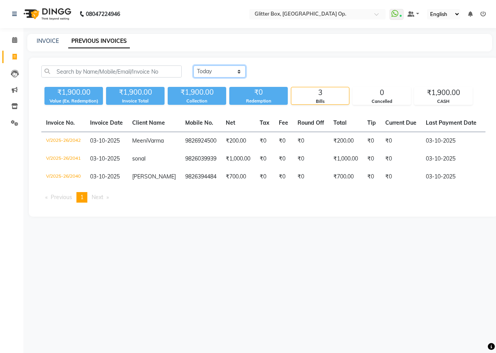
click at [214, 71] on select "[DATE] [DATE] Custom Range" at bounding box center [219, 72] width 52 height 12
select select "range"
click at [193, 66] on select "[DATE] [DATE] Custom Range" at bounding box center [219, 72] width 52 height 12
click at [283, 75] on input "03-10-2025" at bounding box center [283, 71] width 55 height 11
select select "10"
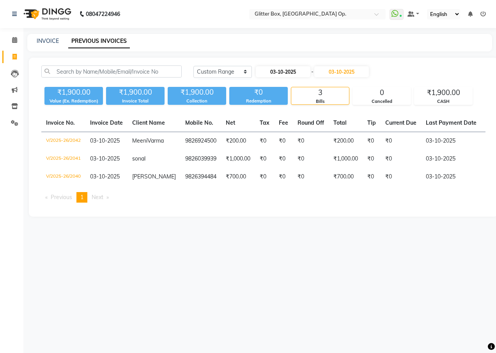
select select "2025"
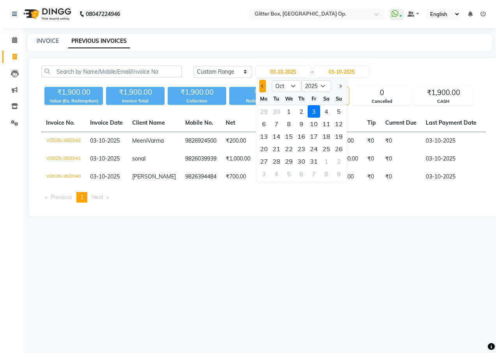
drag, startPoint x: 264, startPoint y: 89, endPoint x: 292, endPoint y: 103, distance: 30.9
click at [266, 90] on button "Previous month" at bounding box center [262, 86] width 7 height 12
select select "9"
click at [314, 135] on div "19" at bounding box center [314, 136] width 12 height 12
type input "19-09-2025"
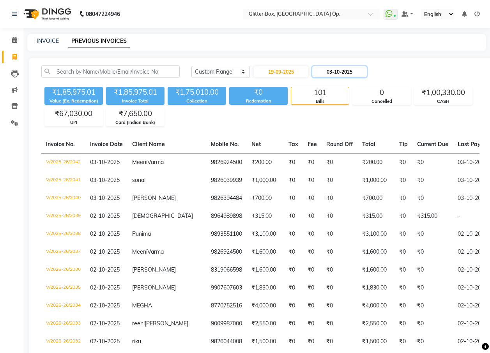
click at [340, 71] on input "03-10-2025" at bounding box center [339, 71] width 55 height 11
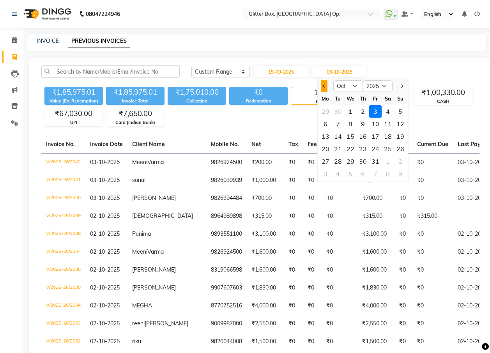
click at [324, 86] on span "Previous month" at bounding box center [323, 86] width 3 height 3
select select "9"
click at [375, 134] on div "19" at bounding box center [375, 136] width 12 height 12
type input "19-09-2025"
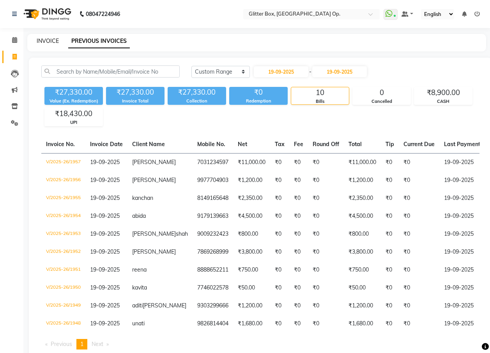
click at [47, 44] on link "INVOICE" at bounding box center [48, 40] width 22 height 7
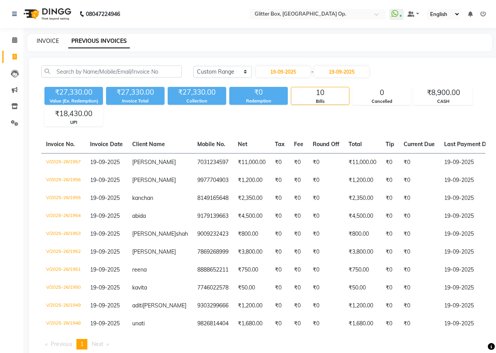
select select "service"
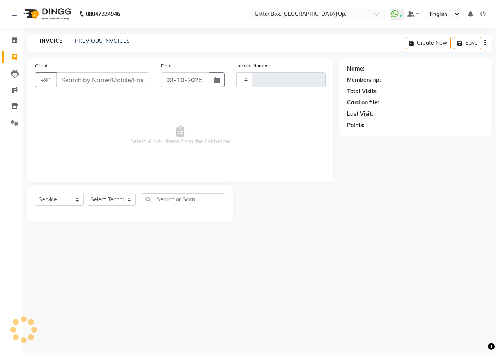
type input "2043"
select select "5563"
click at [221, 79] on button "button" at bounding box center [217, 80] width 16 height 15
select select "10"
select select "2025"
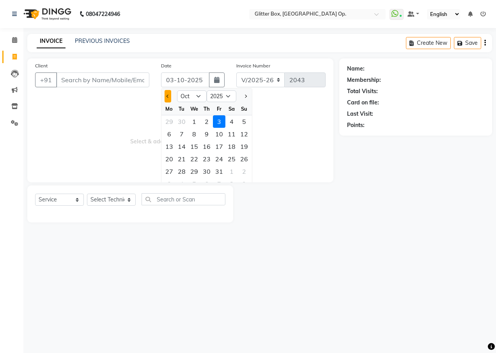
click at [169, 95] on button "Previous month" at bounding box center [168, 96] width 7 height 12
select select "9"
click at [228, 145] on div "20" at bounding box center [231, 146] width 12 height 12
type input "20-09-2025"
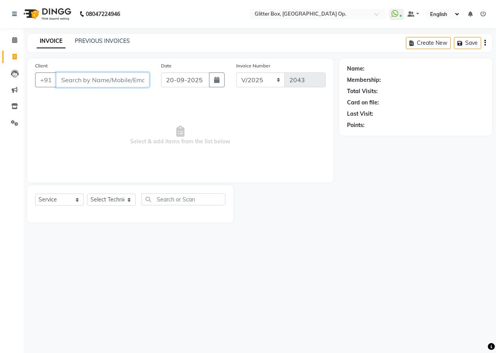
click at [117, 79] on input "Client" at bounding box center [102, 80] width 93 height 15
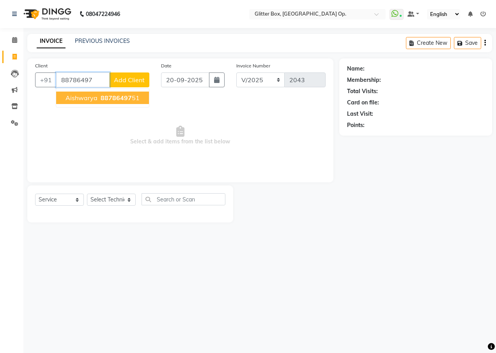
click at [116, 101] on span "88786497" at bounding box center [116, 98] width 31 height 8
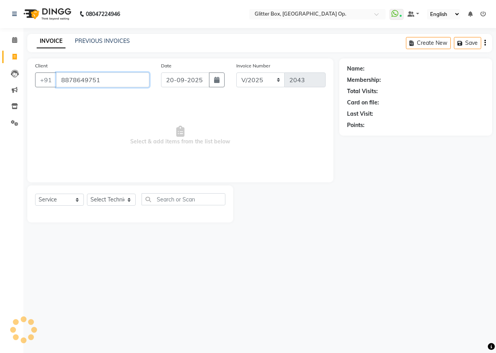
type input "8878649751"
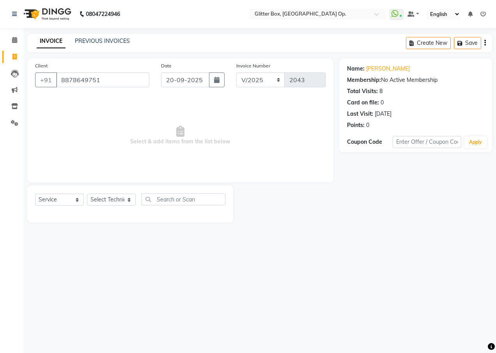
click at [106, 235] on div "08047224946 Select Location × Glitter Box, Western Business Center Op. WhatsApp…" at bounding box center [248, 176] width 496 height 353
click at [99, 197] on select "Select Technician [PERSON_NAME] [PERSON_NAME] [PERSON_NAME] [PERSON_NAME] [PERS…" at bounding box center [111, 200] width 49 height 12
select select "49167"
click at [87, 194] on select "Select Technician [PERSON_NAME] [PERSON_NAME] [PERSON_NAME] [PERSON_NAME] [PERS…" at bounding box center [111, 200] width 49 height 12
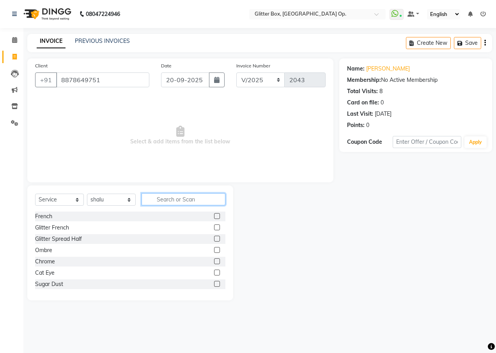
click at [176, 198] on input "text" at bounding box center [184, 199] width 84 height 12
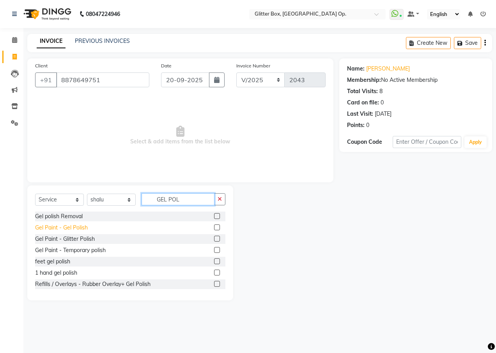
type input "GEL POL"
click at [53, 227] on div "Gel Paint - Gel Polish" at bounding box center [61, 228] width 53 height 8
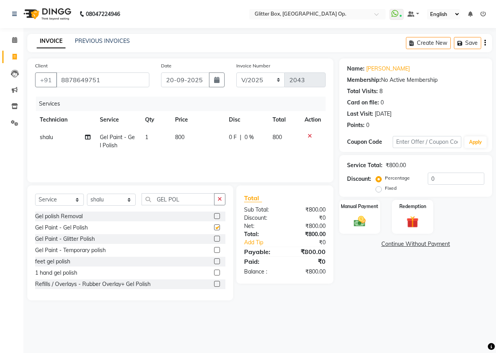
checkbox input "false"
click at [359, 211] on div "Manual Payment" at bounding box center [359, 216] width 43 height 35
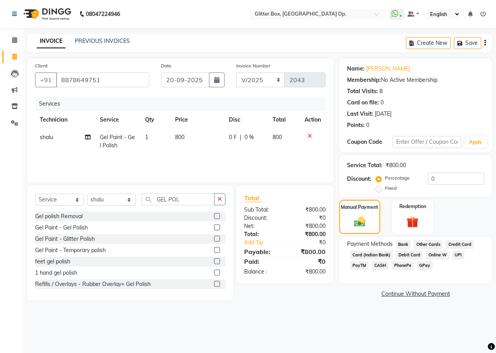
click at [458, 253] on span "UPI" at bounding box center [458, 255] width 12 height 9
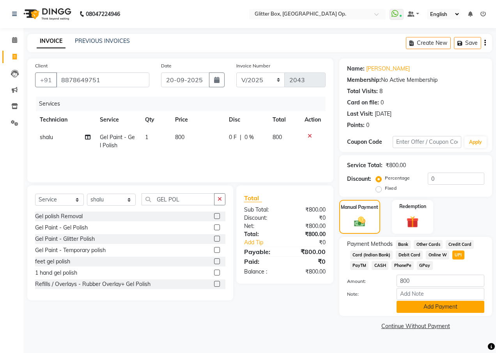
click at [422, 304] on button "Add Payment" at bounding box center [441, 307] width 88 height 12
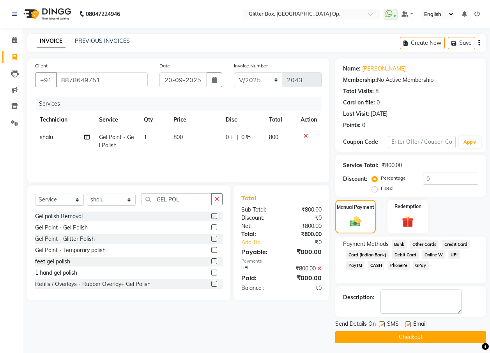
click at [396, 335] on button "Checkout" at bounding box center [410, 337] width 151 height 12
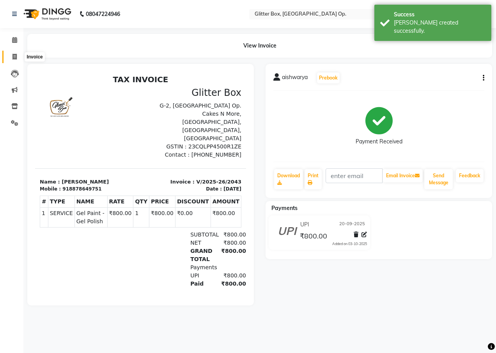
click at [14, 55] on icon at bounding box center [14, 57] width 4 height 6
select select "service"
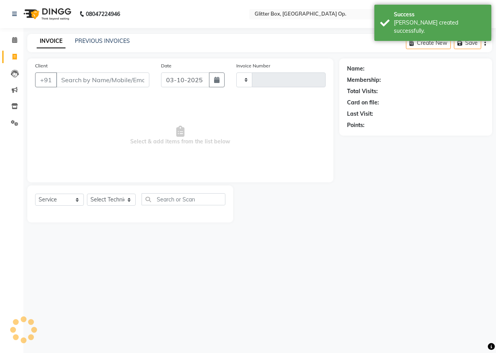
type input "2044"
select select "5563"
click at [213, 83] on button "button" at bounding box center [217, 80] width 16 height 15
select select "10"
select select "2025"
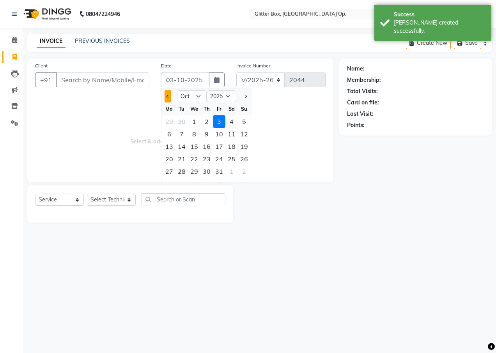
drag, startPoint x: 164, startPoint y: 96, endPoint x: 170, endPoint y: 101, distance: 8.0
click at [165, 96] on button "Previous month" at bounding box center [168, 96] width 7 height 12
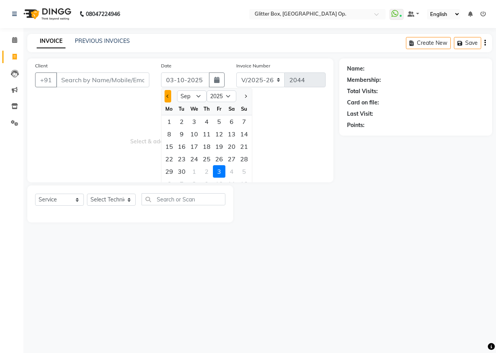
click at [170, 97] on button "Previous month" at bounding box center [168, 96] width 7 height 12
select select "8"
click at [195, 159] on div "20" at bounding box center [194, 159] width 12 height 12
type input "20-08-2025"
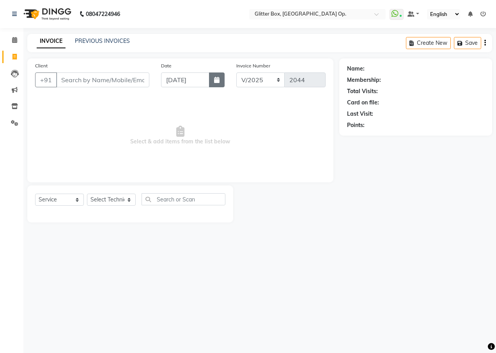
click at [214, 80] on icon "button" at bounding box center [216, 80] width 5 height 6
select select "8"
select select "2025"
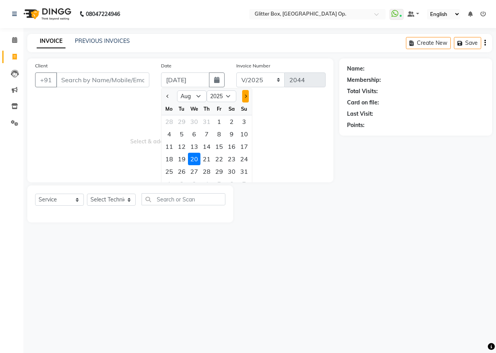
click at [248, 94] on button "Next month" at bounding box center [245, 96] width 7 height 12
select select "9"
click at [230, 145] on div "20" at bounding box center [231, 146] width 12 height 12
type input "20-09-2025"
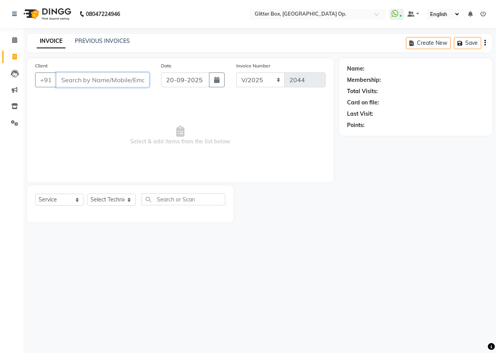
click at [121, 83] on input "Client" at bounding box center [102, 80] width 93 height 15
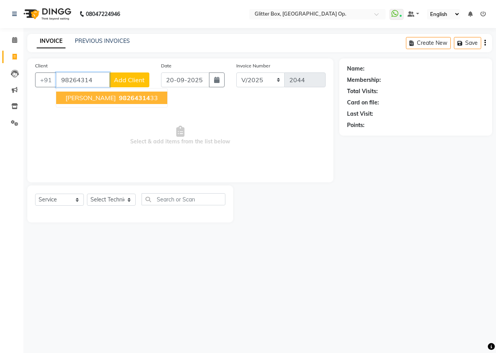
click at [119, 99] on span "98264314" at bounding box center [134, 98] width 31 height 8
type input "9826431433"
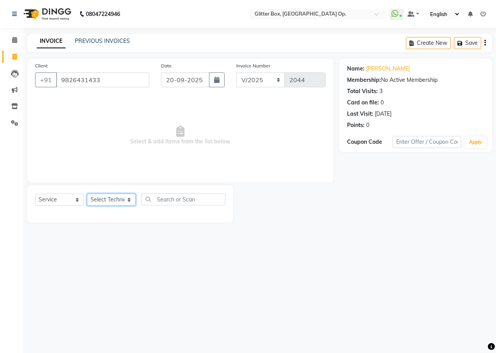
click at [109, 198] on select "Select Technician [PERSON_NAME] [PERSON_NAME] [PERSON_NAME] [PERSON_NAME] [PERS…" at bounding box center [111, 200] width 49 height 12
select select "38312"
click at [87, 194] on select "Select Technician [PERSON_NAME] [PERSON_NAME] [PERSON_NAME] [PERSON_NAME] [PERS…" at bounding box center [111, 200] width 49 height 12
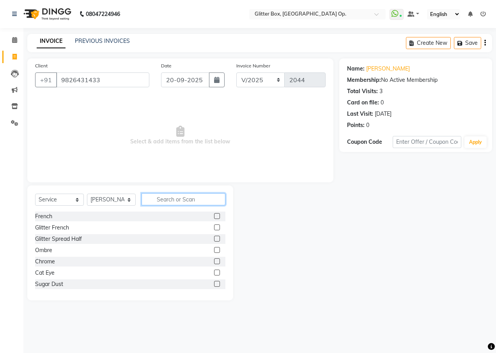
click at [165, 195] on input "text" at bounding box center [184, 199] width 84 height 12
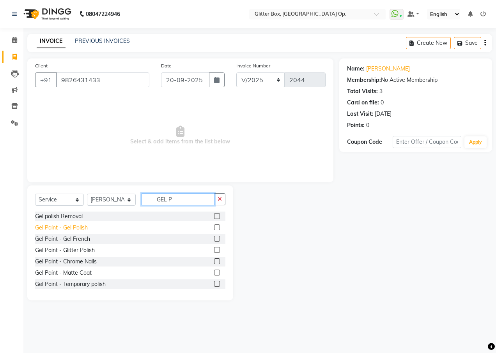
type input "GEL P"
click at [83, 227] on div "Gel Paint - Gel Polish" at bounding box center [61, 228] width 53 height 8
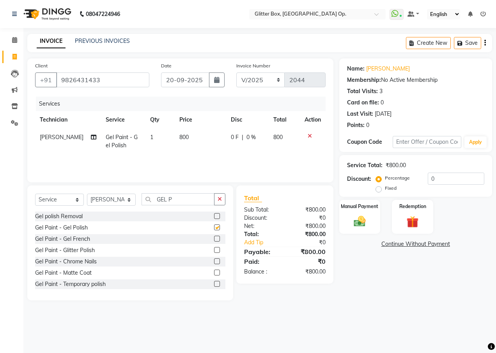
checkbox input "false"
click at [160, 142] on td "1" at bounding box center [159, 142] width 29 height 26
select select "38312"
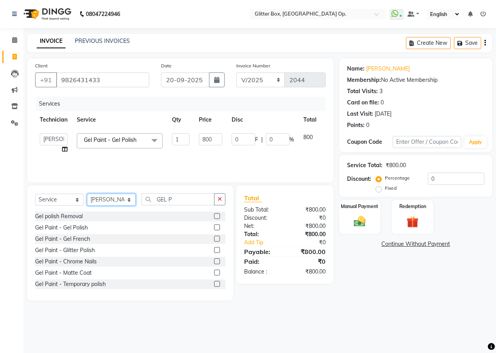
click at [112, 199] on select "Select Technician [PERSON_NAME] [PERSON_NAME] [PERSON_NAME] [PERSON_NAME] [PERS…" at bounding box center [111, 200] width 49 height 12
select select "49167"
click at [87, 194] on select "Select Technician [PERSON_NAME] [PERSON_NAME] [PERSON_NAME] [PERSON_NAME] [PERS…" at bounding box center [111, 200] width 49 height 12
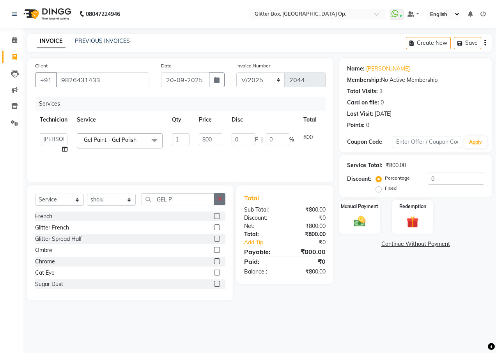
click at [218, 199] on icon "button" at bounding box center [220, 199] width 4 height 5
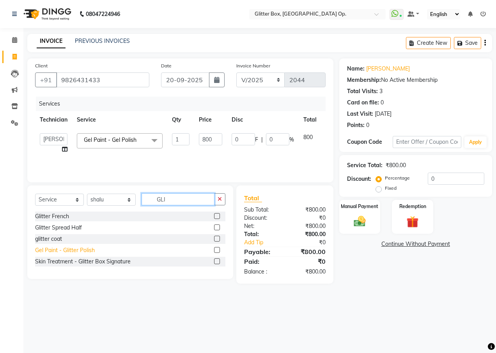
type input "GLI"
click at [69, 249] on div "Gel Paint - Glitter Polish" at bounding box center [65, 250] width 60 height 8
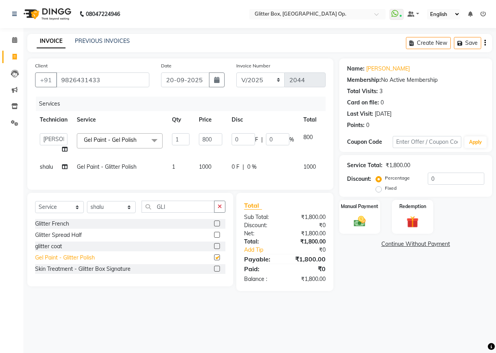
checkbox input "false"
click at [208, 141] on input "800" at bounding box center [210, 139] width 23 height 12
click at [204, 140] on input "800" at bounding box center [210, 139] width 23 height 12
type input "900"
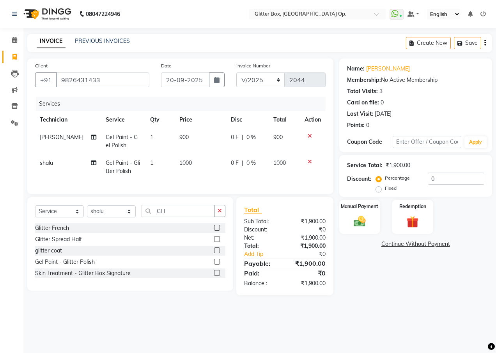
click at [253, 174] on td "0 F | 0 %" at bounding box center [247, 167] width 43 height 26
select select "49167"
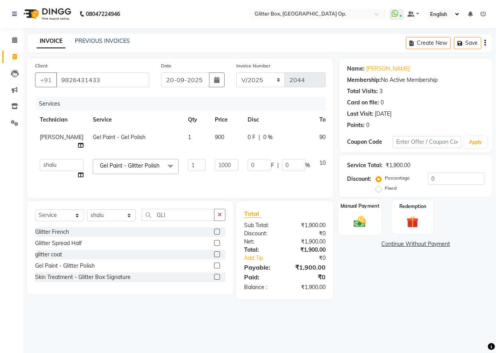
click at [352, 225] on img at bounding box center [360, 221] width 20 height 14
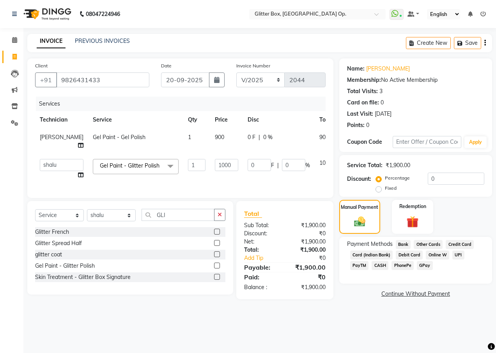
click at [453, 253] on span "UPI" at bounding box center [458, 255] width 12 height 9
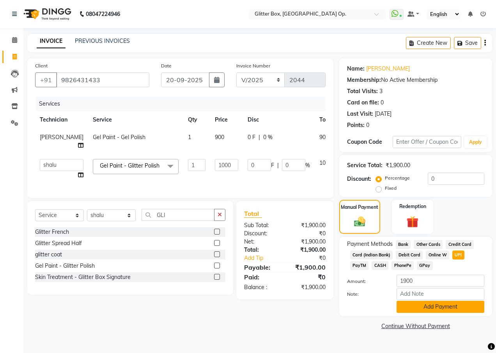
click at [425, 308] on button "Add Payment" at bounding box center [441, 307] width 88 height 12
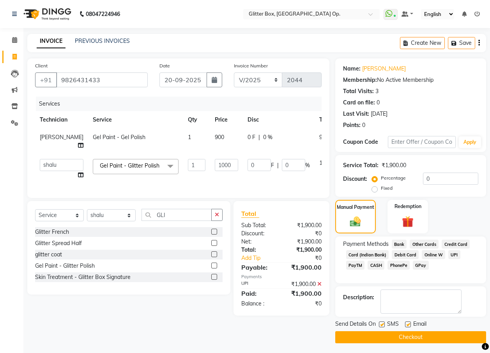
click at [401, 336] on button "Checkout" at bounding box center [410, 337] width 151 height 12
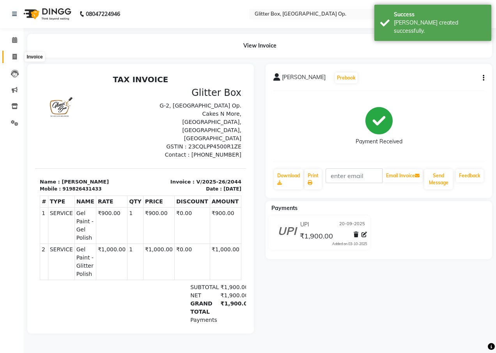
click at [20, 58] on span at bounding box center [15, 57] width 14 height 9
select select "service"
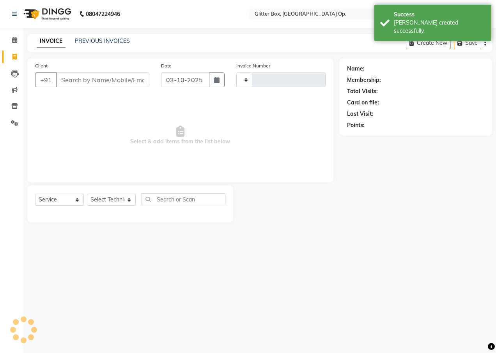
type input "2045"
select select "5563"
click at [223, 83] on button "button" at bounding box center [217, 80] width 16 height 15
select select "10"
select select "2025"
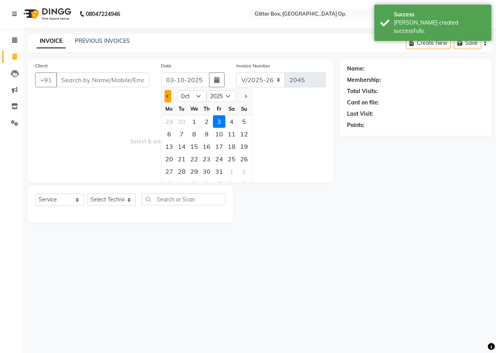
click at [169, 97] on button "Previous month" at bounding box center [168, 96] width 7 height 12
select select "9"
click at [233, 148] on div "20" at bounding box center [231, 146] width 12 height 12
type input "20-09-2025"
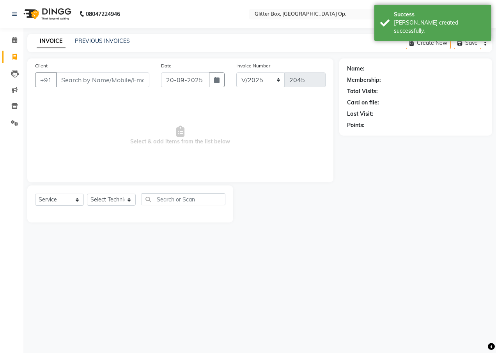
click at [120, 88] on div "Client +91" at bounding box center [92, 78] width 126 height 32
click at [119, 86] on input "Client" at bounding box center [102, 80] width 93 height 15
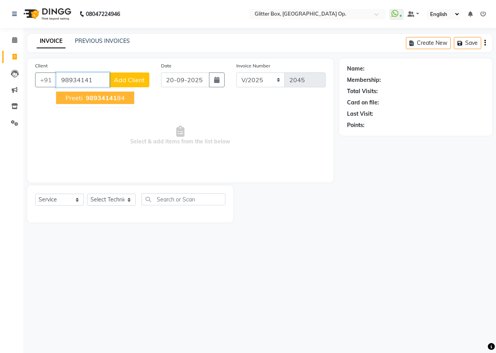
click at [117, 95] on ngb-highlight "98934141 84" at bounding box center [104, 98] width 41 height 8
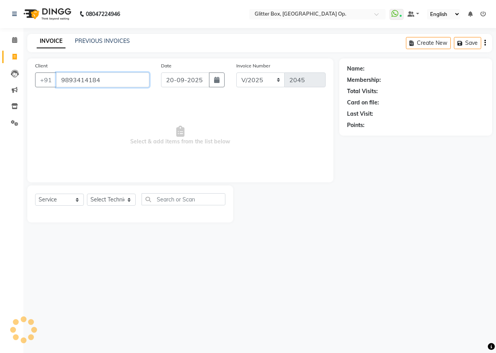
type input "9893414184"
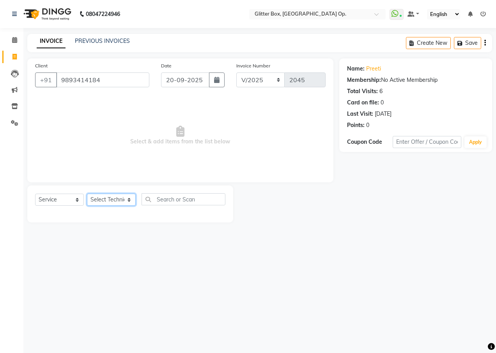
click at [112, 200] on select "Select Technician [PERSON_NAME] [PERSON_NAME] [PERSON_NAME] [PERSON_NAME] [PERS…" at bounding box center [111, 200] width 49 height 12
select select "49168"
click at [87, 194] on select "Select Technician [PERSON_NAME] [PERSON_NAME] [PERSON_NAME] [PERSON_NAME] [PERS…" at bounding box center [111, 200] width 49 height 12
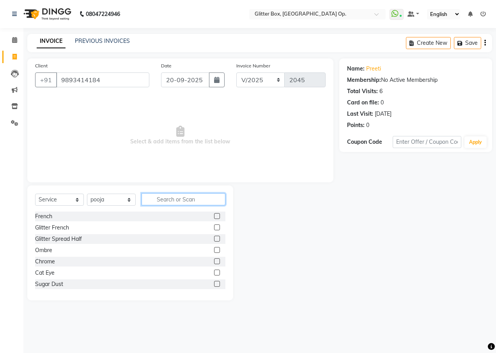
click at [166, 197] on input "text" at bounding box center [184, 199] width 84 height 12
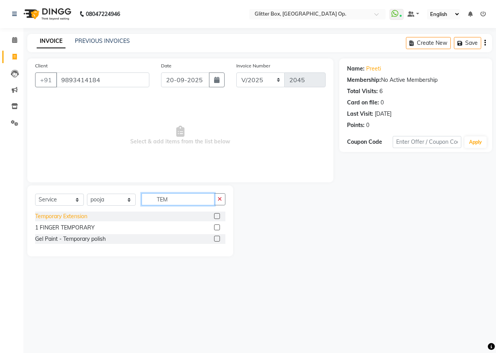
type input "TEM"
click at [78, 216] on div "Temporary Extension" at bounding box center [61, 217] width 52 height 8
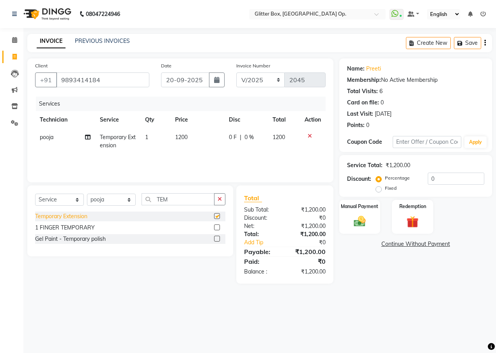
checkbox input "false"
drag, startPoint x: 223, startPoint y: 199, endPoint x: 142, endPoint y: 205, distance: 81.3
click at [222, 199] on button "button" at bounding box center [219, 199] width 11 height 12
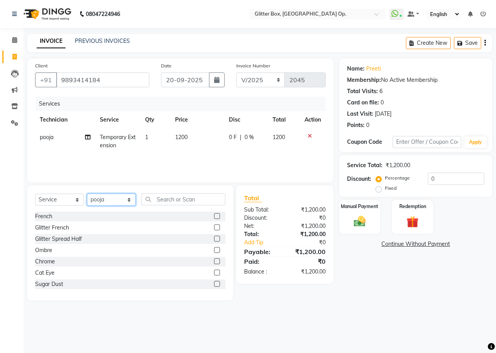
click at [113, 200] on select "Select Technician [PERSON_NAME] [PERSON_NAME] [PERSON_NAME] [PERSON_NAME] [PERS…" at bounding box center [111, 200] width 49 height 12
select select "38312"
click at [87, 194] on select "Select Technician [PERSON_NAME] [PERSON_NAME] [PERSON_NAME] [PERSON_NAME] [PERS…" at bounding box center [111, 200] width 49 height 12
click at [182, 201] on input "text" at bounding box center [184, 199] width 84 height 12
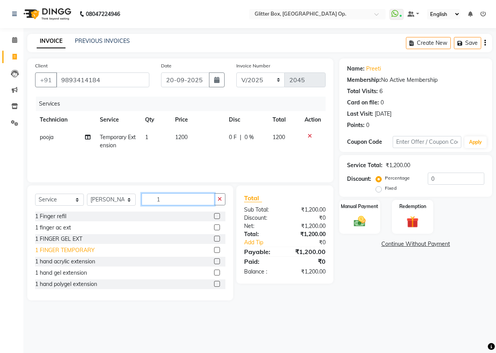
type input "1"
click at [73, 248] on div "1 FINGER TEMPORARY" at bounding box center [65, 250] width 60 height 8
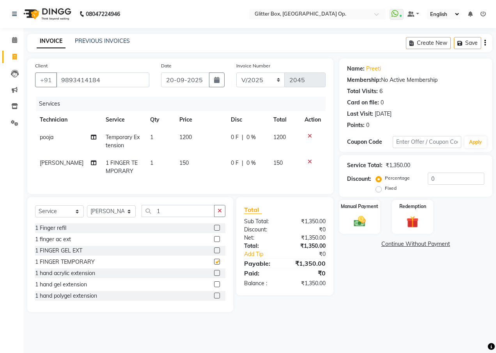
checkbox input "false"
click at [190, 163] on td "150" at bounding box center [200, 167] width 51 height 26
select select "38312"
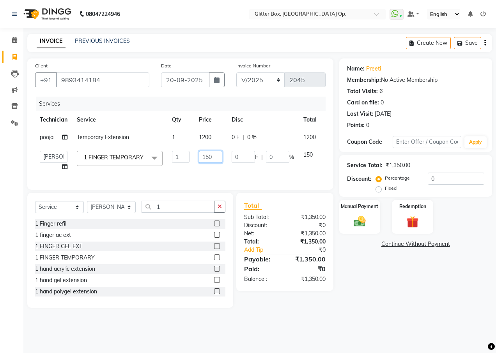
click at [216, 157] on input "150" at bounding box center [210, 157] width 23 height 12
type input "1"
type input "200"
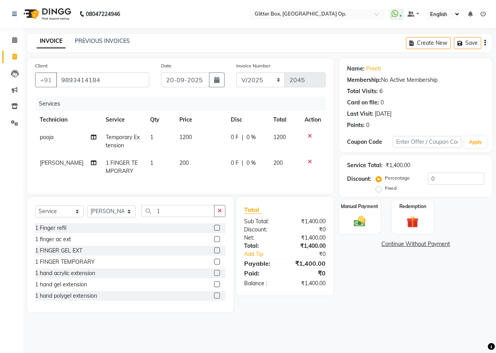
click at [216, 179] on div "Services Technician Service Qty Price Disc Total Action pooja Temporary Extensi…" at bounding box center [180, 142] width 290 height 90
click at [357, 201] on div "Manual Payment" at bounding box center [359, 216] width 43 height 35
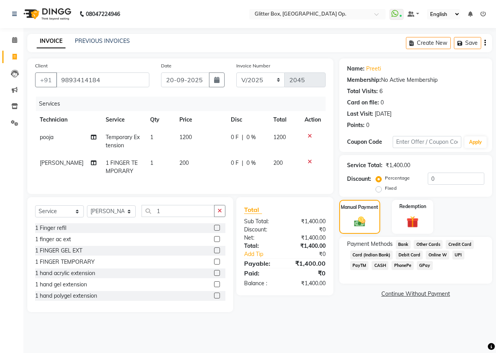
click at [453, 256] on span "UPI" at bounding box center [458, 255] width 12 height 9
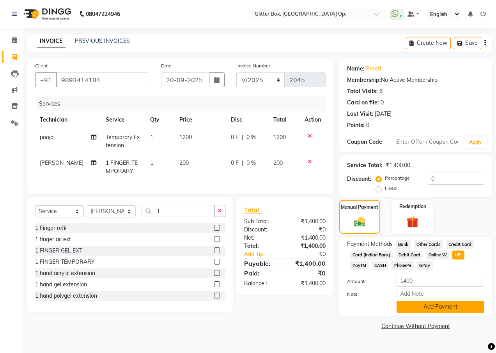
click at [413, 309] on button "Add Payment" at bounding box center [441, 307] width 88 height 12
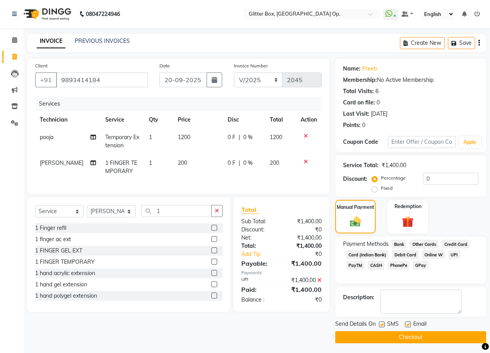
click at [378, 335] on button "Checkout" at bounding box center [410, 337] width 151 height 12
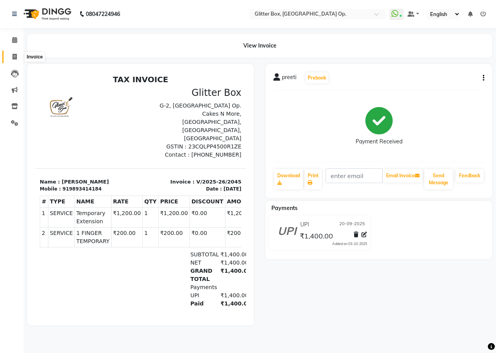
click at [16, 55] on icon at bounding box center [14, 57] width 4 height 6
select select "5563"
select select "service"
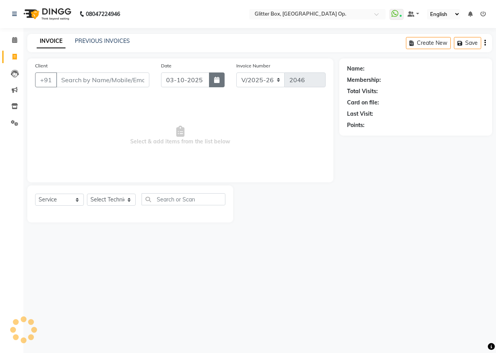
click at [211, 86] on button "button" at bounding box center [217, 80] width 16 height 15
select select "10"
select select "2025"
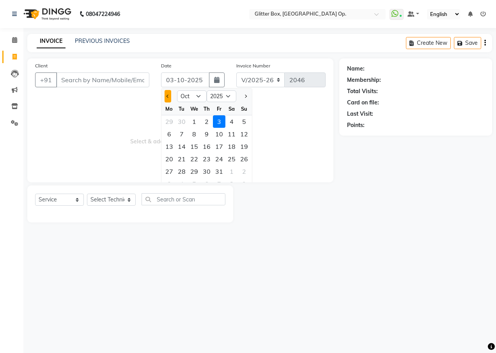
drag, startPoint x: 169, startPoint y: 96, endPoint x: 208, endPoint y: 119, distance: 45.5
click at [169, 96] on span "Previous month" at bounding box center [168, 96] width 3 height 3
select select "9"
click at [229, 147] on div "20" at bounding box center [231, 146] width 12 height 12
type input "20-09-2025"
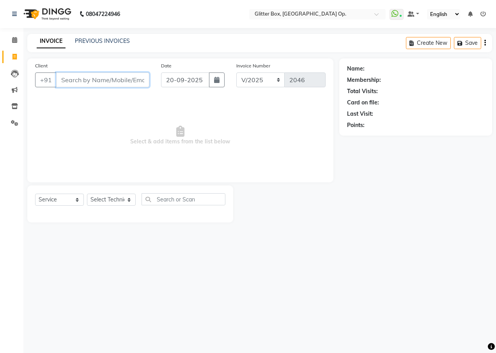
click at [128, 81] on input "Client" at bounding box center [102, 80] width 93 height 15
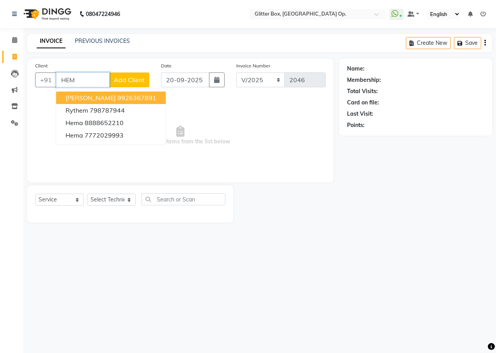
click at [117, 100] on ngb-highlight "9926367891" at bounding box center [136, 98] width 39 height 8
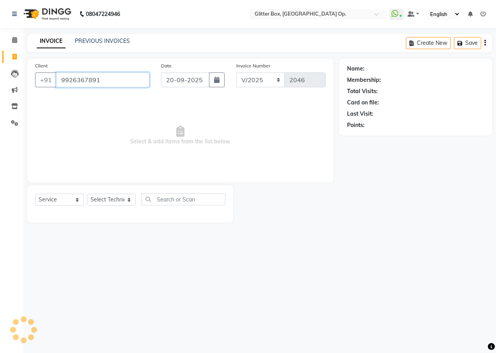
type input "9926367891"
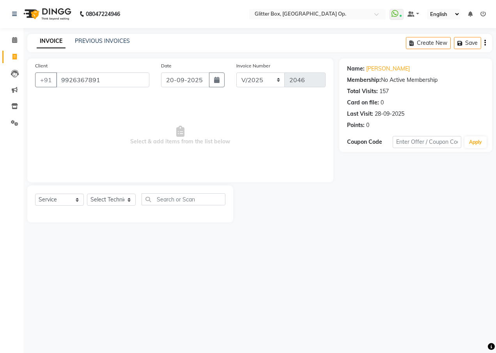
drag, startPoint x: 119, startPoint y: 186, endPoint x: 120, endPoint y: 198, distance: 12.6
click at [120, 195] on div "Select Service Product Membership Package Voucher Prepaid Gift Card Select Tech…" at bounding box center [130, 204] width 206 height 37
click at [120, 199] on select "Select Technician [PERSON_NAME] [PERSON_NAME] [PERSON_NAME] [PERSON_NAME] [PERS…" at bounding box center [111, 200] width 49 height 12
click at [142, 185] on div "Client +91 9926367891 Date 20-09-2025 Invoice Number V/2025 V/2025-26 2046 Sele…" at bounding box center [180, 140] width 318 height 164
click at [122, 201] on select "Select Technician [PERSON_NAME] [PERSON_NAME] [PERSON_NAME] [PERSON_NAME] [PERS…" at bounding box center [111, 200] width 49 height 12
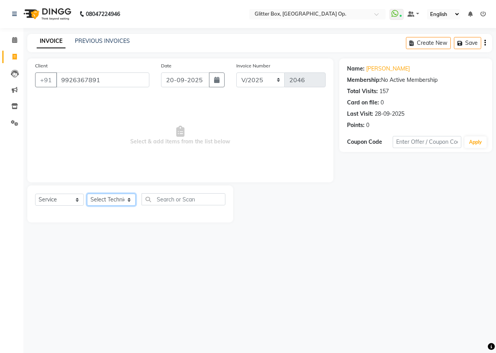
select select "38313"
click at [87, 194] on select "Select Technician [PERSON_NAME] [PERSON_NAME] [PERSON_NAME] [PERSON_NAME] [PERS…" at bounding box center [111, 200] width 49 height 12
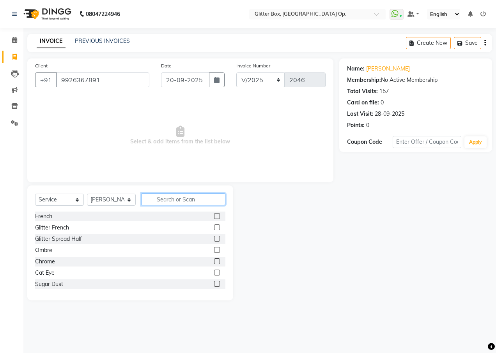
click at [174, 201] on input "text" at bounding box center [184, 199] width 84 height 12
type input "BASI"
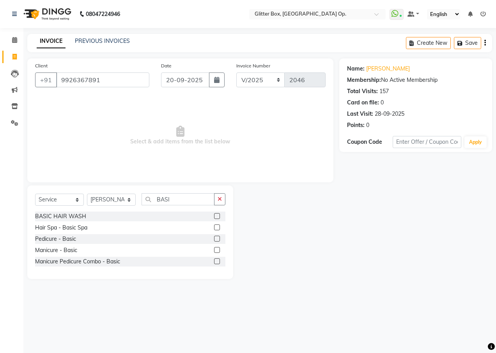
click at [76, 236] on div "Pedicure - Basic" at bounding box center [130, 239] width 190 height 10
click at [71, 240] on div "Pedicure - Basic" at bounding box center [55, 239] width 41 height 8
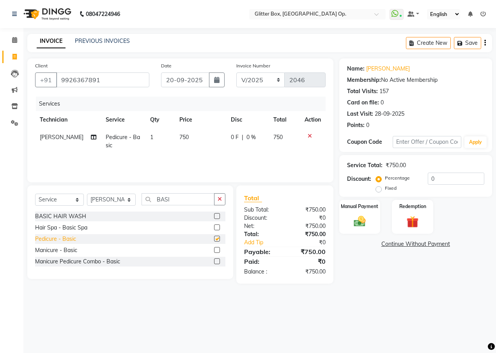
checkbox input "false"
drag, startPoint x: 218, startPoint y: 205, endPoint x: 145, endPoint y: 206, distance: 72.5
click at [215, 205] on button "button" at bounding box center [219, 199] width 11 height 12
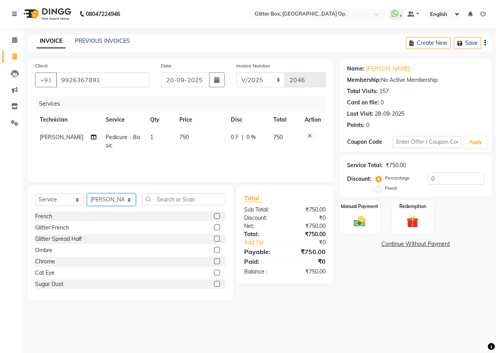
click at [111, 195] on select "Select Technician [PERSON_NAME] [PERSON_NAME] [PERSON_NAME] [PERSON_NAME] [PERS…" at bounding box center [111, 200] width 49 height 12
select select "49168"
click at [87, 194] on select "Select Technician [PERSON_NAME] [PERSON_NAME] [PERSON_NAME] [PERSON_NAME] [PERS…" at bounding box center [111, 200] width 49 height 12
click at [167, 202] on input "text" at bounding box center [184, 199] width 84 height 12
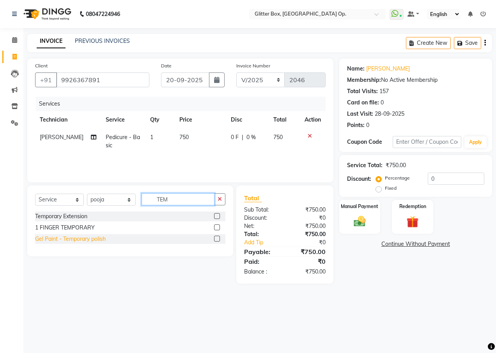
type input "TEM"
click at [85, 236] on div "Gel Paint - Temporary polish" at bounding box center [70, 239] width 71 height 8
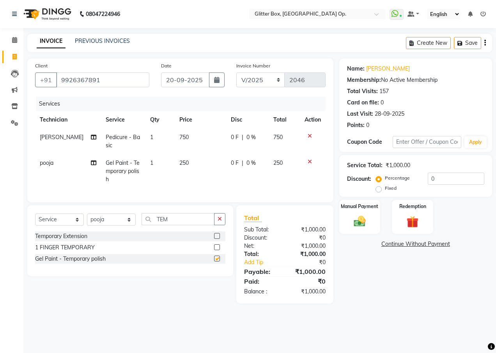
checkbox input "false"
click at [108, 226] on select "Select Technician [PERSON_NAME] [PERSON_NAME] [PERSON_NAME] [PERSON_NAME] [PERS…" at bounding box center [111, 220] width 49 height 12
select select "49167"
click at [87, 220] on select "Select Technician [PERSON_NAME] [PERSON_NAME] [PERSON_NAME] [PERSON_NAME] [PERS…" at bounding box center [111, 220] width 49 height 12
drag, startPoint x: 219, startPoint y: 228, endPoint x: 186, endPoint y: 232, distance: 32.7
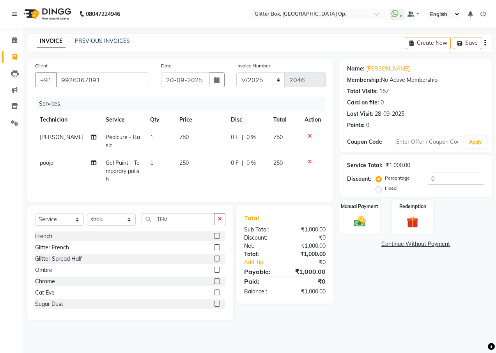
click at [212, 225] on div "TEM" at bounding box center [183, 219] width 83 height 12
drag, startPoint x: 220, startPoint y: 220, endPoint x: 202, endPoint y: 229, distance: 19.9
click at [217, 221] on button "button" at bounding box center [219, 219] width 11 height 12
click at [186, 231] on div "Select Service Product Membership Package Voucher Prepaid Gift Card Select Tech…" at bounding box center [130, 222] width 190 height 18
click at [173, 225] on input "text" at bounding box center [184, 219] width 84 height 12
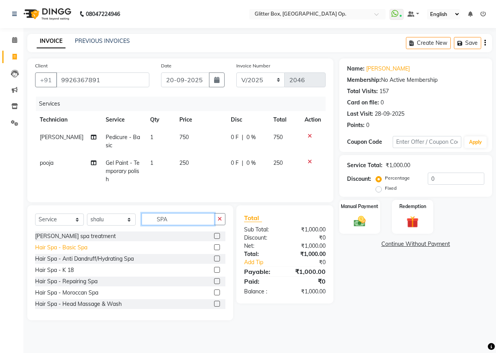
type input "SPA"
click at [81, 252] on div "Hair Spa - Basic Spa" at bounding box center [61, 248] width 52 height 8
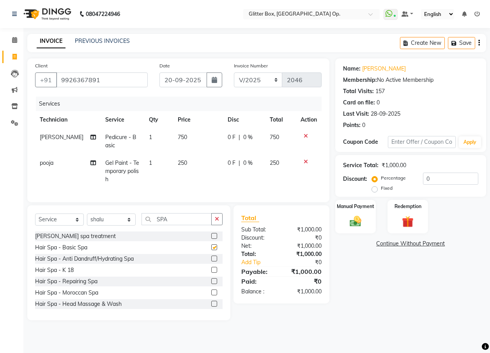
checkbox input "false"
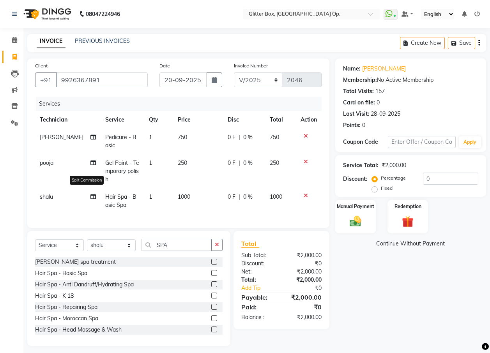
click at [90, 197] on icon at bounding box center [92, 196] width 5 height 5
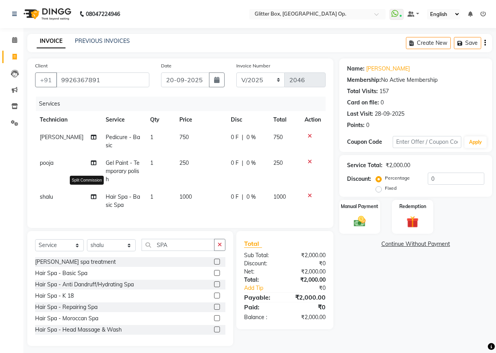
select select "49167"
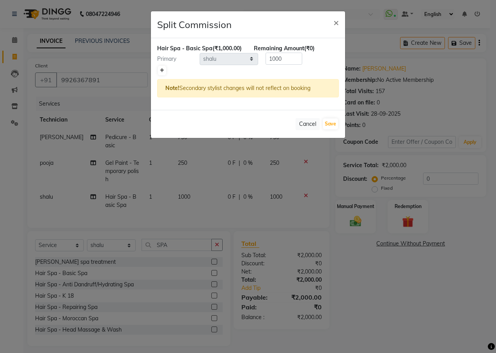
click at [163, 73] on icon at bounding box center [162, 70] width 4 height 5
type input "500"
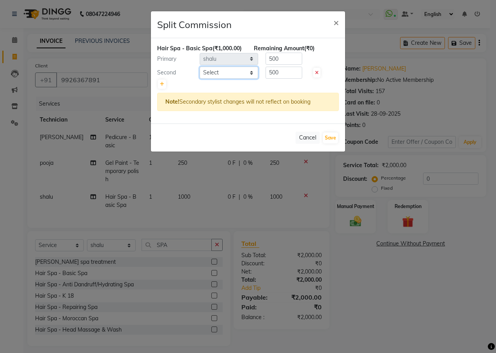
click at [211, 77] on select "Select Ankita Yadav Ankit Tiwari bharat DEBNATH Govind Rana hema john Kajal Ran…" at bounding box center [229, 73] width 58 height 12
select select "38313"
click at [200, 75] on select "Select Ankita Yadav Ankit Tiwari bharat DEBNATH Govind Rana hema john Kajal Ran…" at bounding box center [229, 73] width 58 height 12
click at [333, 143] on button "Save" at bounding box center [330, 138] width 15 height 11
select select "Select"
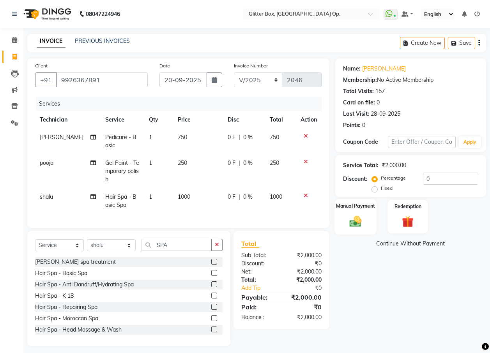
click at [362, 219] on img at bounding box center [355, 221] width 19 height 14
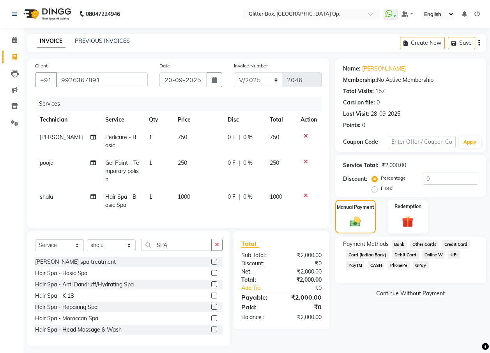
click at [379, 266] on span "CASH" at bounding box center [376, 265] width 17 height 9
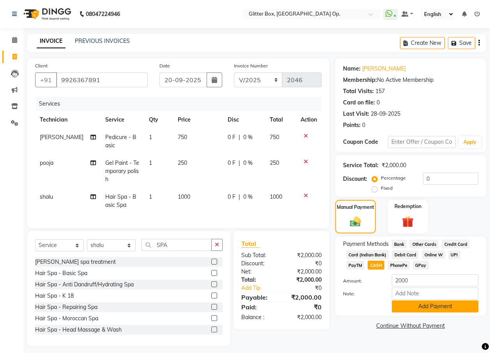
click at [400, 306] on button "Add Payment" at bounding box center [435, 307] width 87 height 12
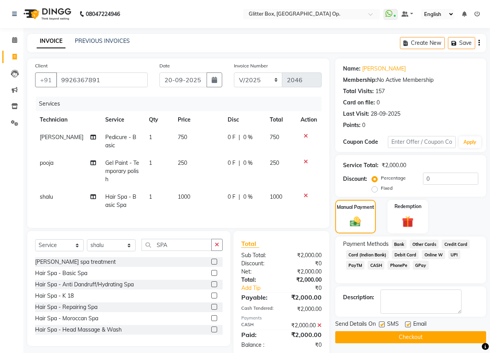
click at [388, 338] on button "Checkout" at bounding box center [410, 337] width 151 height 12
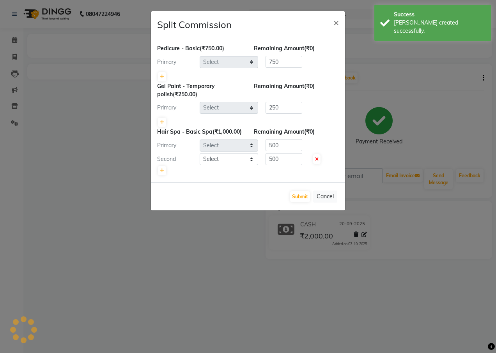
select select "38313"
select select "49168"
select select "49167"
select select "38313"
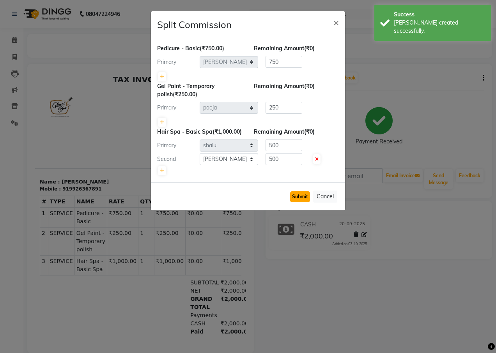
click at [299, 202] on button "Submit" at bounding box center [300, 196] width 20 height 11
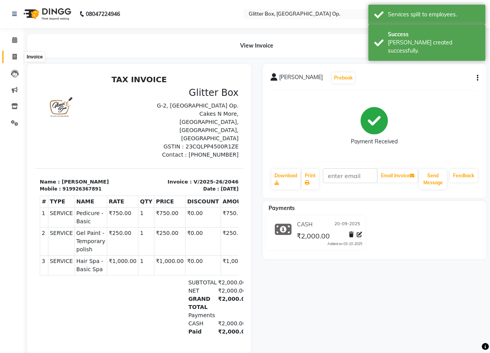
click at [15, 53] on span at bounding box center [15, 57] width 14 height 9
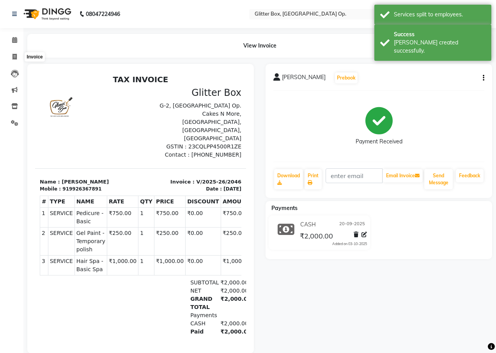
select select "5563"
select select "service"
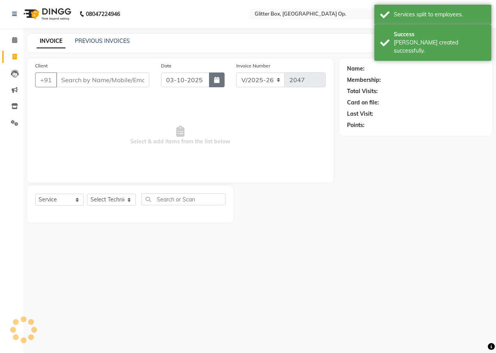
click at [217, 83] on icon "button" at bounding box center [216, 80] width 5 height 6
select select "10"
select select "2025"
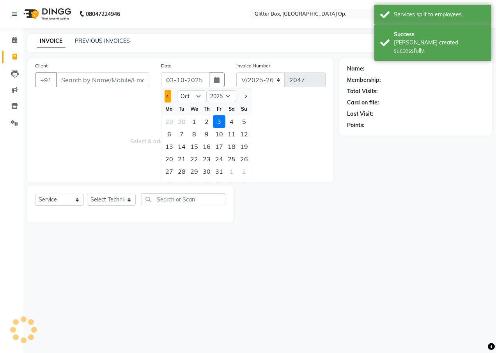
click at [165, 96] on button "Previous month" at bounding box center [168, 96] width 7 height 12
select select "9"
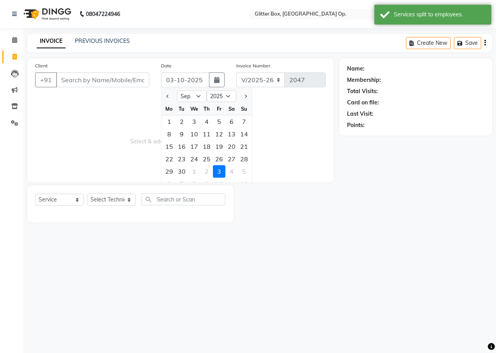
click at [175, 99] on div at bounding box center [169, 96] width 16 height 12
click at [229, 144] on div "20" at bounding box center [231, 146] width 12 height 12
type input "20-09-2025"
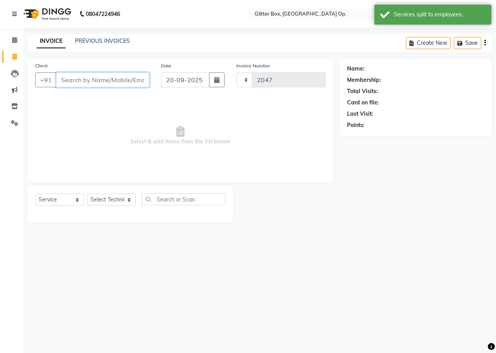
click at [124, 81] on input "Client" at bounding box center [102, 80] width 93 height 15
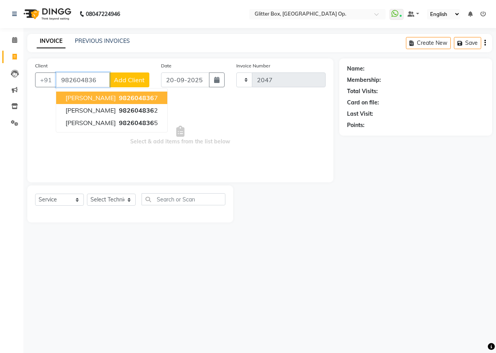
click at [131, 97] on button "megha 982604836 7" at bounding box center [111, 98] width 111 height 12
type input "9826048367"
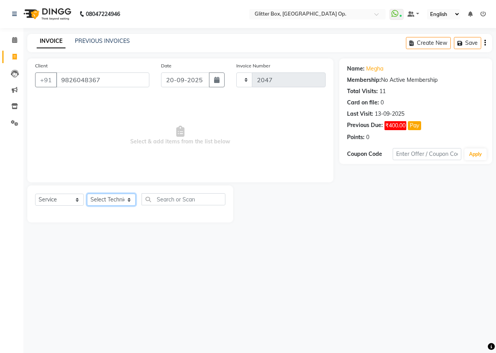
click at [112, 198] on select "Select Technician [PERSON_NAME] [PERSON_NAME] [PERSON_NAME] [PERSON_NAME] [PERS…" at bounding box center [111, 200] width 49 height 12
select select "60010"
click at [87, 194] on select "Select Technician [PERSON_NAME] [PERSON_NAME] [PERSON_NAME] [PERSON_NAME] [PERS…" at bounding box center [111, 200] width 49 height 12
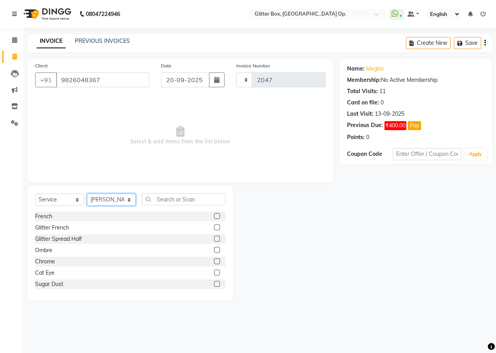
click at [118, 195] on select "Select Technician [PERSON_NAME] [PERSON_NAME] [PERSON_NAME] [PERSON_NAME] [PERS…" at bounding box center [111, 200] width 49 height 12
click at [171, 196] on input "text" at bounding box center [184, 199] width 84 height 12
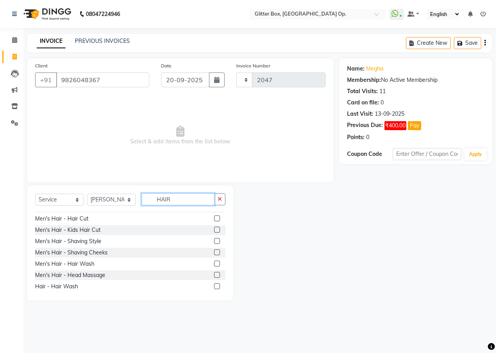
scroll to position [16, 0]
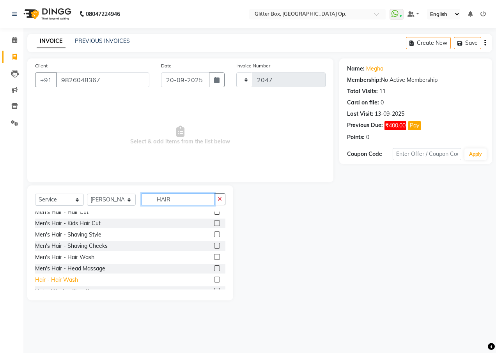
type input "HAIR"
click at [50, 280] on div "Hair - Hair Wash" at bounding box center [56, 280] width 43 height 8
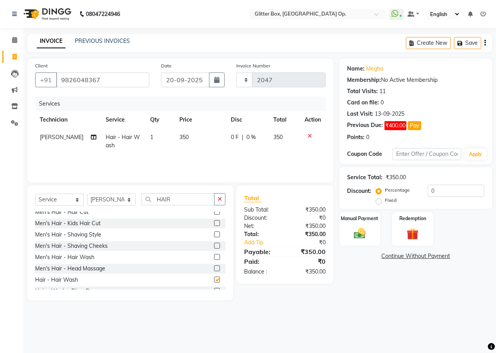
checkbox input "false"
click at [192, 136] on td "350" at bounding box center [200, 142] width 51 height 26
select select "60010"
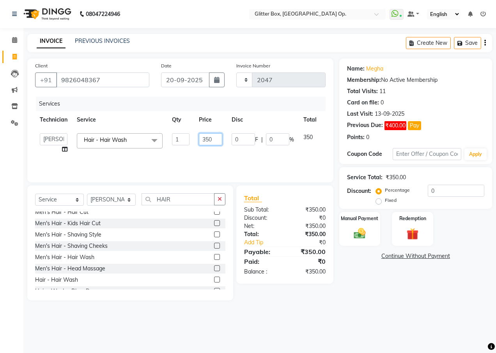
click at [212, 136] on input "350" at bounding box center [210, 139] width 23 height 12
type input "3"
type input "250"
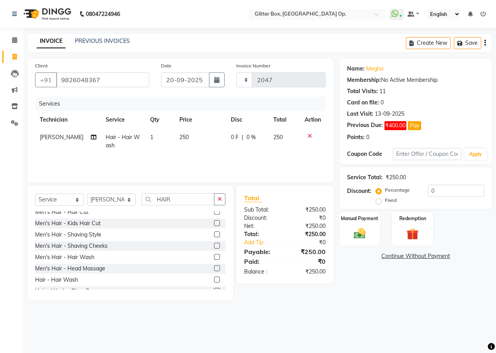
click at [217, 165] on div "Services Technician Service Qty Price Disc Total Action shubham Hair - Hair Was…" at bounding box center [180, 136] width 290 height 78
click at [353, 221] on label "Manual Payment" at bounding box center [359, 217] width 39 height 7
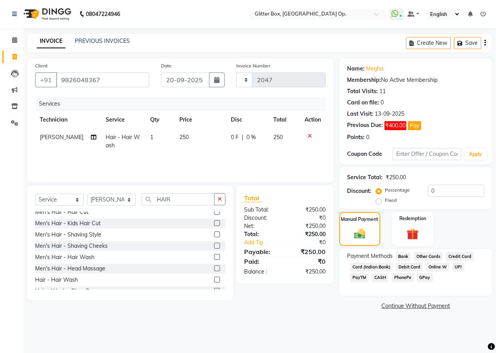
drag, startPoint x: 361, startPoint y: 274, endPoint x: 359, endPoint y: 279, distance: 5.8
click at [372, 276] on span "CASH" at bounding box center [380, 277] width 17 height 9
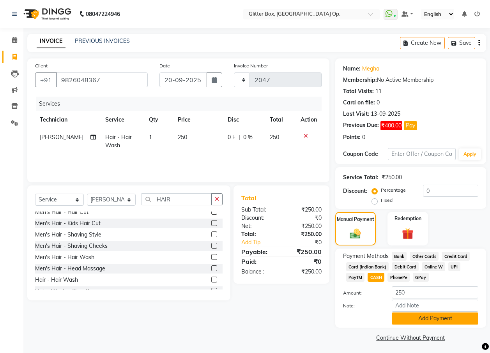
click at [412, 324] on button "Add Payment" at bounding box center [435, 319] width 87 height 12
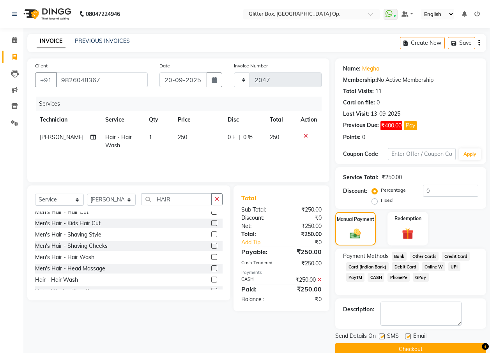
click at [376, 345] on button "Checkout" at bounding box center [410, 350] width 151 height 12
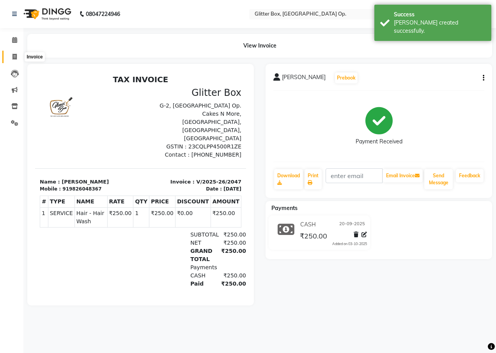
click at [12, 55] on icon at bounding box center [14, 57] width 4 height 6
select select "service"
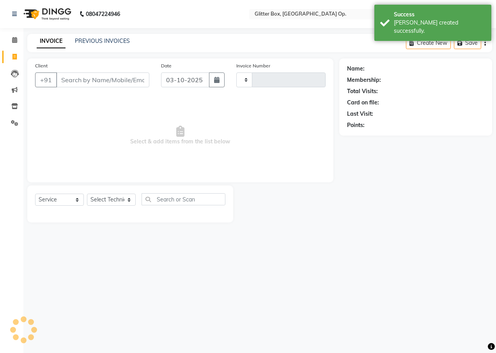
click at [73, 77] on input "Client" at bounding box center [102, 80] width 93 height 15
type input "2048"
select select "5563"
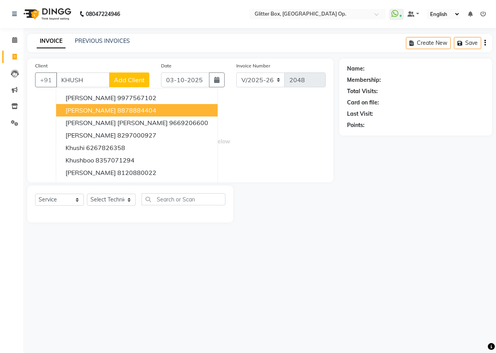
click at [112, 113] on span "khushboo Lakhani" at bounding box center [91, 110] width 50 height 8
type input "8878884404"
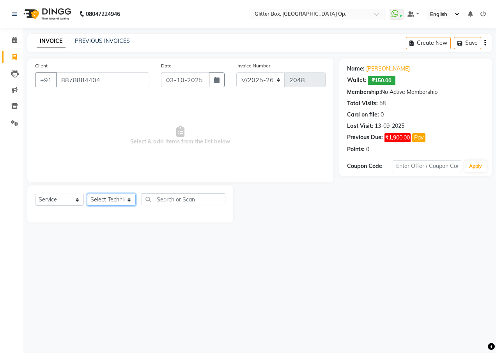
click at [111, 202] on select "Select Technician [PERSON_NAME] [PERSON_NAME] [PERSON_NAME] [PERSON_NAME] [PERS…" at bounding box center [111, 200] width 49 height 12
select select "38312"
click at [87, 194] on select "Select Technician [PERSON_NAME] [PERSON_NAME] [PERSON_NAME] [PERSON_NAME] [PERS…" at bounding box center [111, 200] width 49 height 12
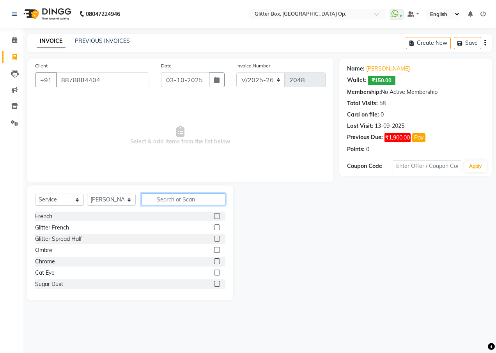
click at [169, 202] on input "text" at bounding box center [184, 199] width 84 height 12
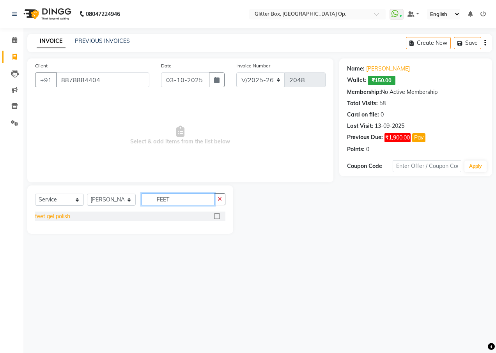
type input "FEET"
click at [61, 214] on div "feet gel polish" at bounding box center [52, 217] width 35 height 8
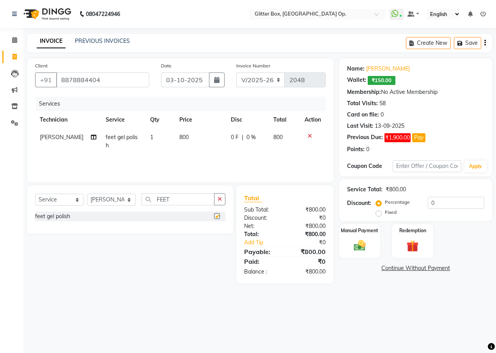
checkbox input "false"
click at [182, 142] on td "800" at bounding box center [200, 142] width 51 height 26
select select "38312"
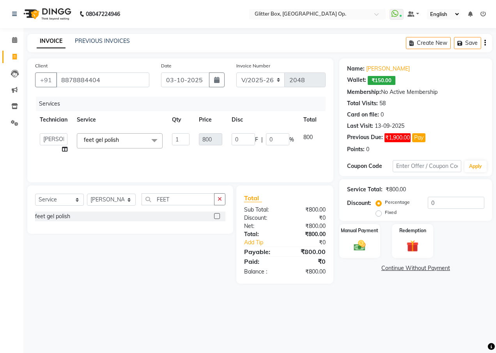
scroll to position [0, 16]
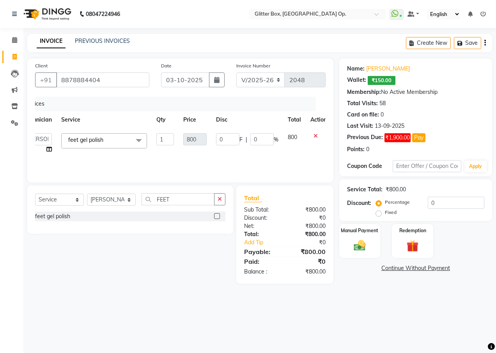
click at [314, 137] on icon at bounding box center [316, 135] width 4 height 5
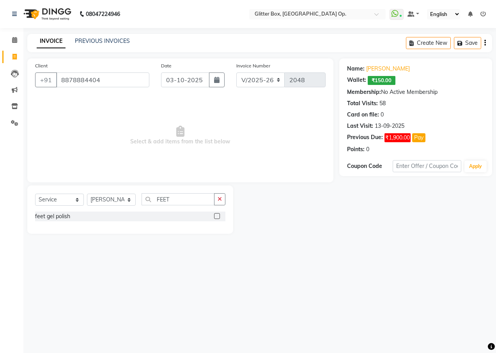
scroll to position [0, 0]
click at [224, 195] on button "button" at bounding box center [219, 199] width 11 height 12
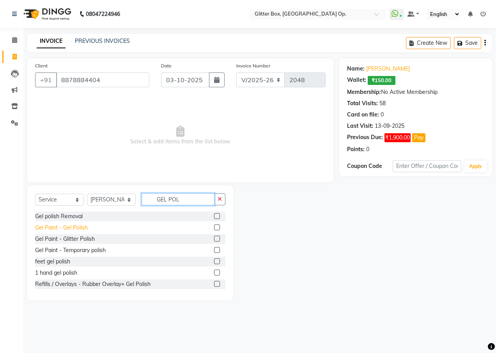
type input "GEL POL"
click at [80, 228] on div "Gel Paint - Gel Polish" at bounding box center [61, 228] width 53 height 8
checkbox input "false"
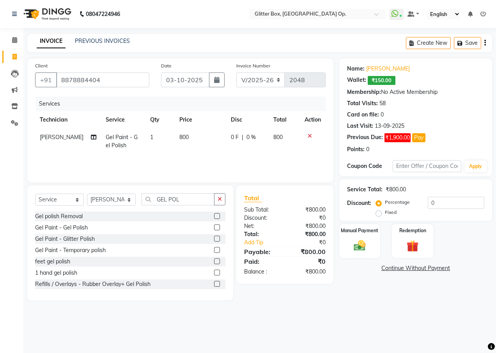
click at [181, 140] on span "800" at bounding box center [183, 137] width 9 height 7
select select "38312"
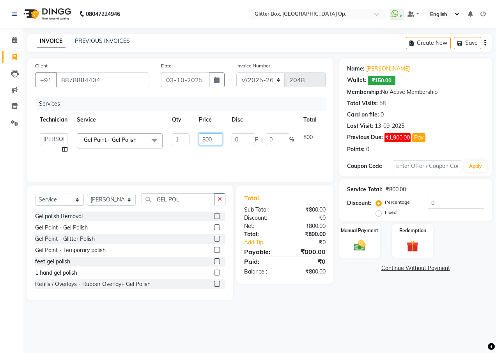
click at [205, 139] on input "800" at bounding box center [210, 139] width 23 height 12
type input "500"
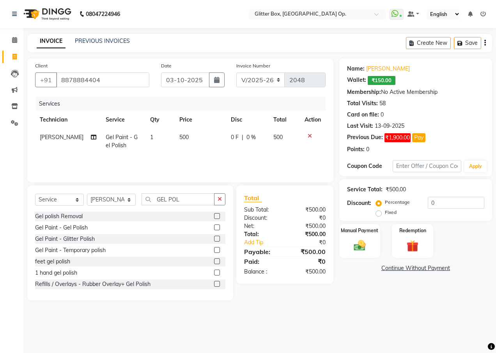
click at [274, 163] on div "Services Technician Service Qty Price Disc Total Action Katick Das Gel Paint - …" at bounding box center [180, 136] width 290 height 78
click at [335, 241] on div "Manual Payment Redemption" at bounding box center [415, 241] width 165 height 34
click at [400, 268] on link "Continue Without Payment" at bounding box center [416, 268] width 150 height 8
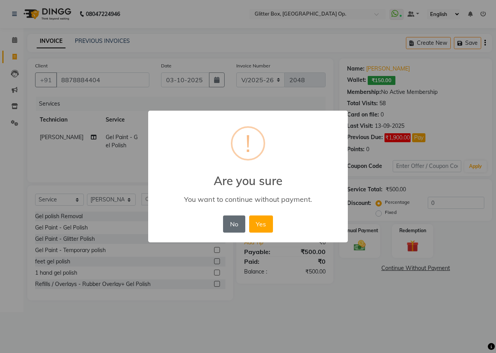
click at [235, 225] on button "No" at bounding box center [234, 224] width 22 height 17
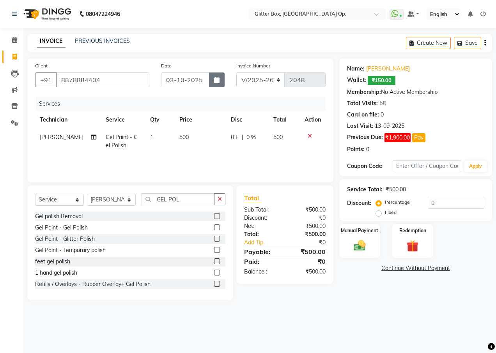
click at [211, 81] on button "button" at bounding box center [217, 80] width 16 height 15
select select "10"
select select "2025"
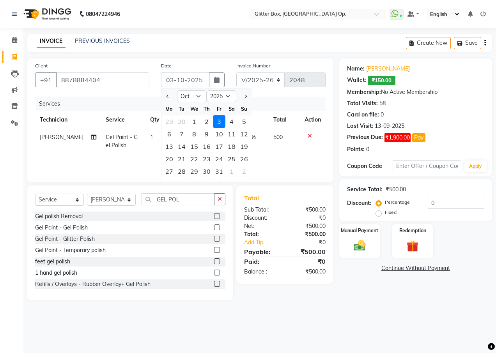
drag, startPoint x: 167, startPoint y: 99, endPoint x: 194, endPoint y: 110, distance: 28.4
click at [175, 102] on div at bounding box center [169, 96] width 16 height 12
click at [170, 97] on button "Previous month" at bounding box center [168, 96] width 7 height 12
select select "9"
click at [230, 145] on div "20" at bounding box center [231, 146] width 12 height 12
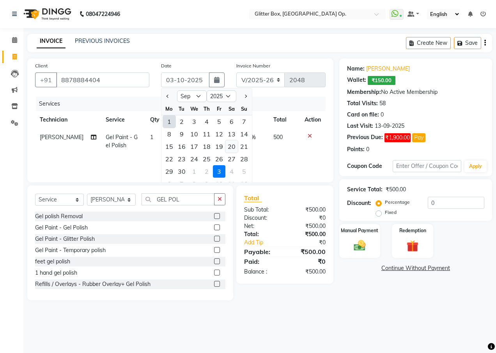
type input "20-09-2025"
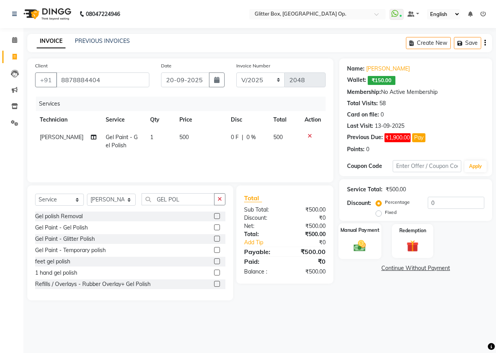
click at [355, 230] on label "Manual Payment" at bounding box center [359, 230] width 39 height 7
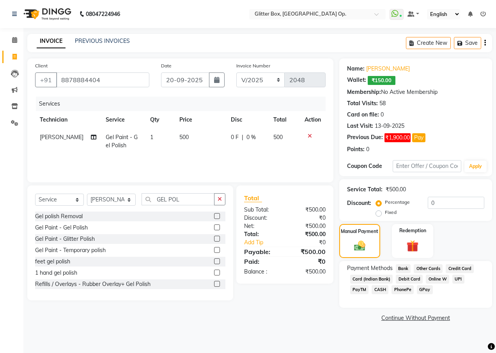
click at [411, 316] on link "Continue Without Payment" at bounding box center [416, 318] width 150 height 8
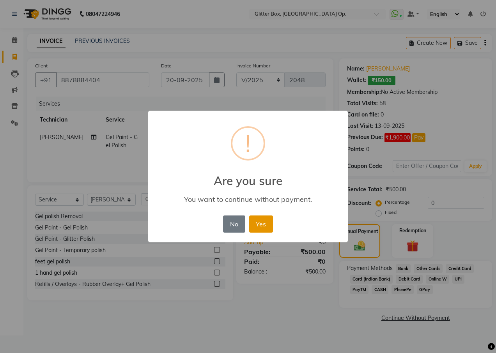
click at [260, 224] on button "Yes" at bounding box center [261, 224] width 24 height 17
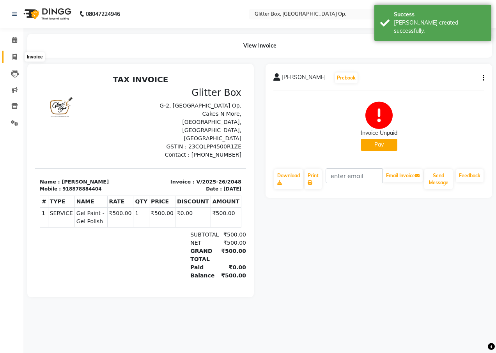
click at [10, 57] on span at bounding box center [15, 57] width 14 height 9
select select "5563"
select select "service"
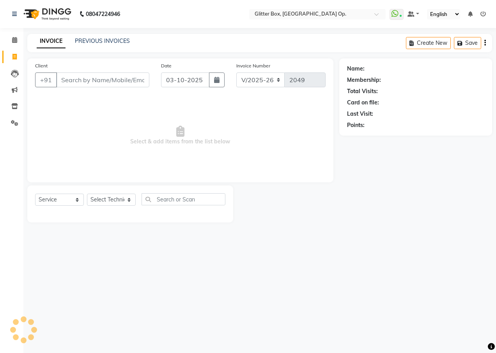
click at [93, 81] on input "Client" at bounding box center [102, 80] width 93 height 15
click at [217, 80] on icon "button" at bounding box center [216, 80] width 5 height 6
select select "10"
select select "2025"
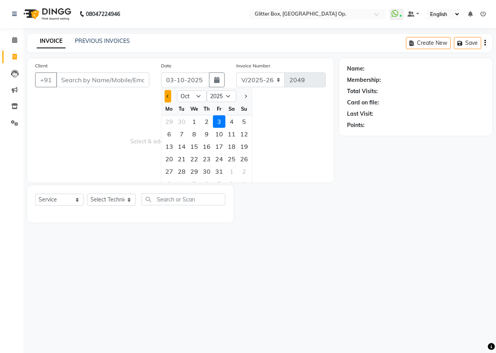
click at [170, 98] on button "Previous month" at bounding box center [168, 96] width 7 height 12
select select "9"
click at [233, 147] on div "20" at bounding box center [231, 146] width 12 height 12
type input "20-09-2025"
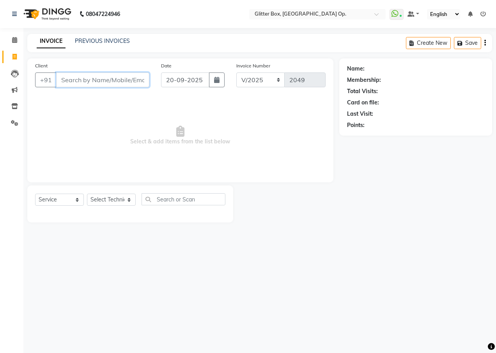
click at [134, 78] on input "Client" at bounding box center [102, 80] width 93 height 15
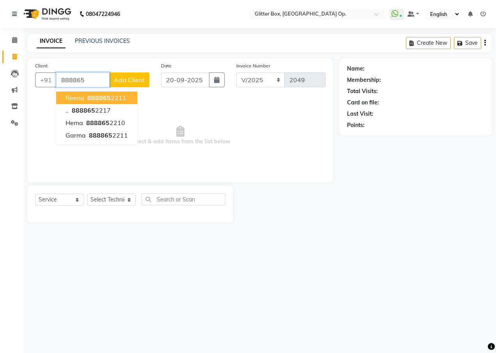
click at [128, 94] on button "reena 888865 2211" at bounding box center [96, 98] width 81 height 12
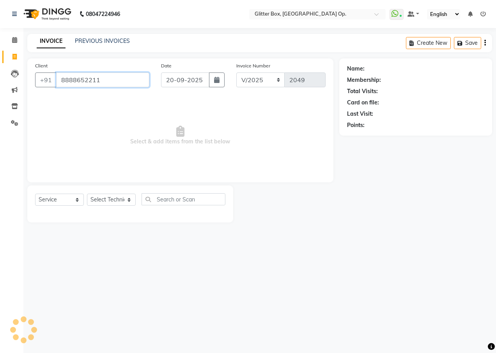
type input "8888652211"
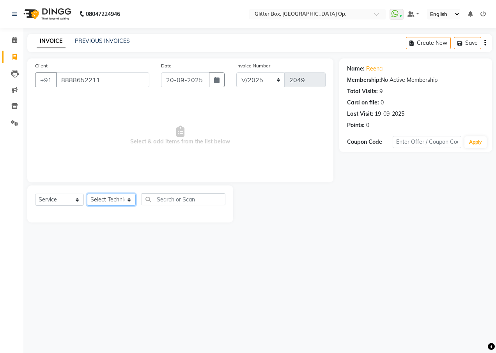
click at [115, 200] on select "Select Technician [PERSON_NAME] [PERSON_NAME] [PERSON_NAME] [PERSON_NAME] [PERS…" at bounding box center [111, 200] width 49 height 12
select select "50945"
click at [87, 194] on select "Select Technician [PERSON_NAME] [PERSON_NAME] [PERSON_NAME] [PERSON_NAME] [PERS…" at bounding box center [111, 200] width 49 height 12
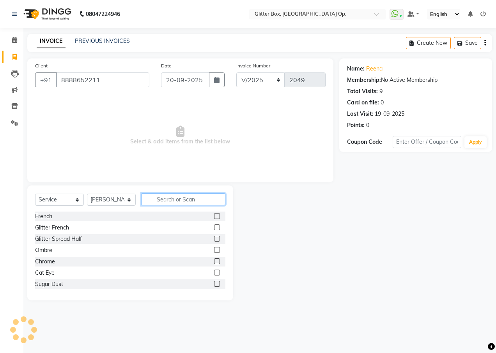
click at [178, 197] on input "text" at bounding box center [184, 199] width 84 height 12
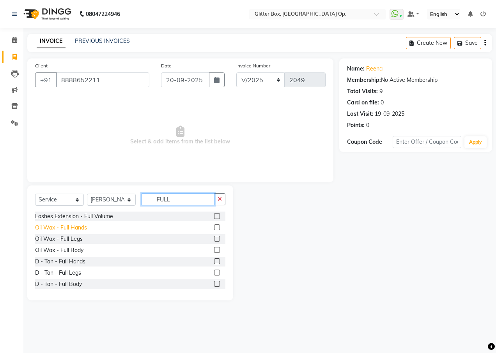
type input "FULL"
click at [82, 225] on div "Oil Wax - Full Hands" at bounding box center [61, 228] width 52 height 8
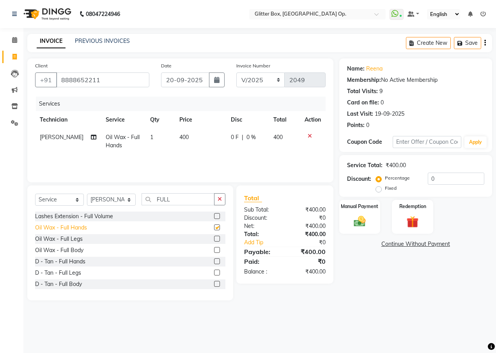
checkbox input "false"
drag, startPoint x: 223, startPoint y: 197, endPoint x: 175, endPoint y: 209, distance: 49.7
click at [191, 205] on div "FULL" at bounding box center [183, 199] width 83 height 12
drag, startPoint x: 219, startPoint y: 194, endPoint x: 191, endPoint y: 203, distance: 30.0
click at [213, 197] on div "FULL" at bounding box center [183, 199] width 83 height 12
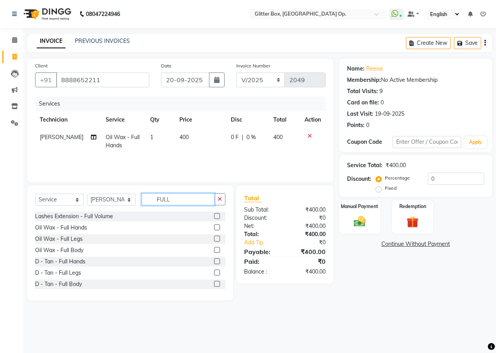
click at [191, 203] on input "FULL" at bounding box center [178, 199] width 73 height 12
type input "F"
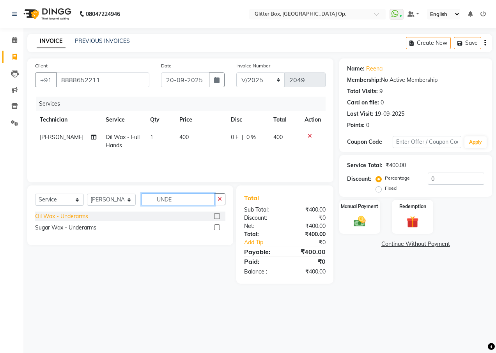
type input "UNDE"
click at [38, 216] on div "Oil Wax - Underarms" at bounding box center [61, 217] width 53 height 8
checkbox input "false"
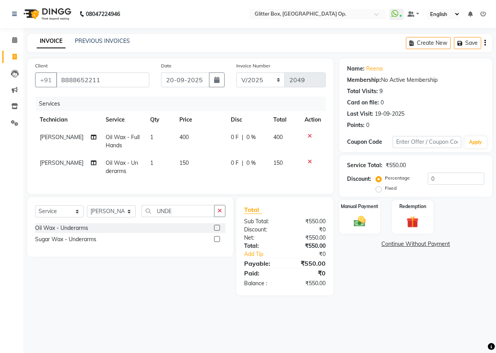
click at [191, 139] on td "400" at bounding box center [200, 142] width 51 height 26
select select "50945"
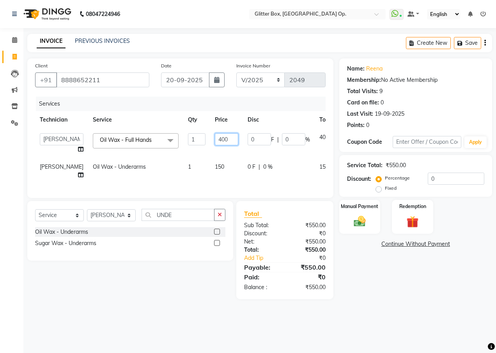
click at [215, 139] on input "400" at bounding box center [226, 139] width 23 height 12
type input "500"
click at [354, 216] on img at bounding box center [360, 221] width 20 height 14
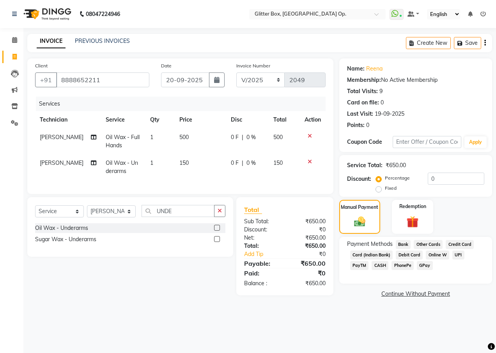
click at [372, 266] on span "CASH" at bounding box center [380, 265] width 17 height 9
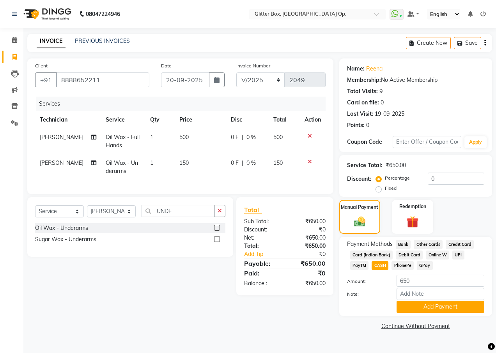
click at [422, 317] on div "Name: Reena Membership: No Active Membership Total Visits: 9 Card on file: 0 La…" at bounding box center [418, 195] width 159 height 274
click at [418, 308] on button "Add Payment" at bounding box center [441, 307] width 88 height 12
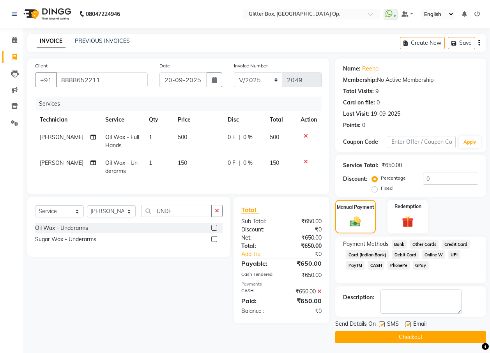
click at [381, 333] on button "Checkout" at bounding box center [410, 337] width 151 height 12
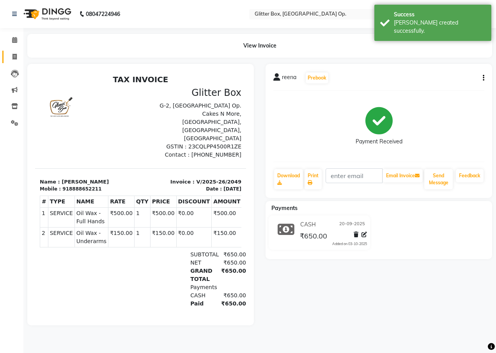
click at [11, 62] on link "Invoice" at bounding box center [11, 57] width 19 height 13
select select "service"
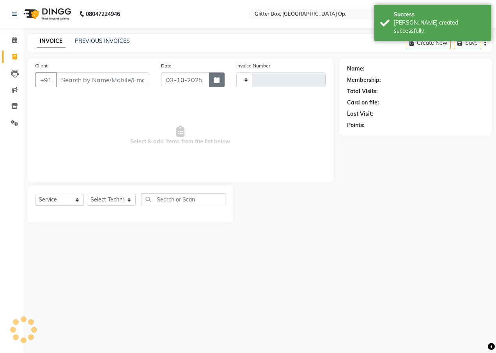
type input "2050"
select select "5563"
click at [223, 76] on button "button" at bounding box center [217, 80] width 16 height 15
select select "10"
select select "2025"
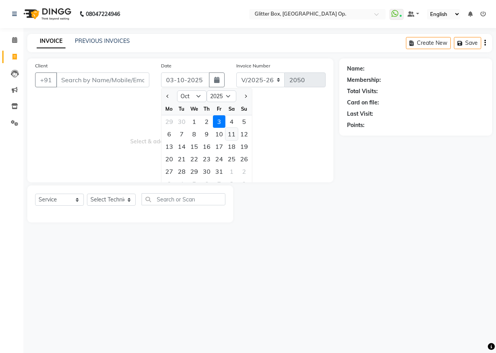
drag, startPoint x: 167, startPoint y: 97, endPoint x: 232, endPoint y: 139, distance: 77.8
click at [167, 98] on button "Previous month" at bounding box center [168, 96] width 7 height 12
select select "9"
click at [231, 145] on div "20" at bounding box center [231, 146] width 12 height 12
type input "20-09-2025"
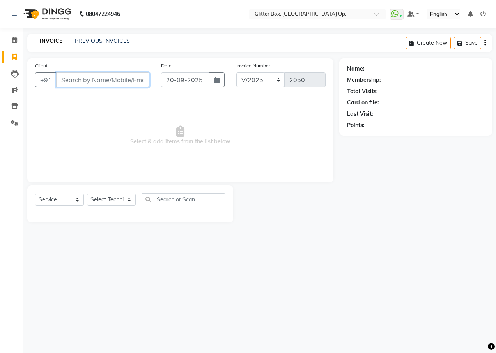
click at [116, 81] on input "Client" at bounding box center [102, 80] width 93 height 15
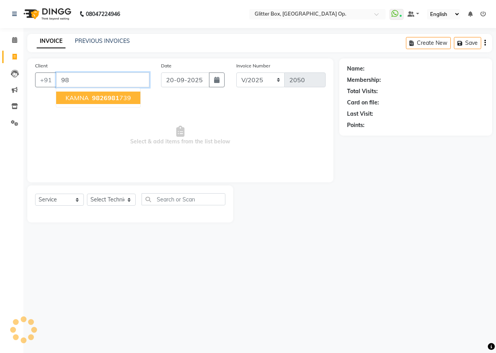
type input "9"
click at [117, 98] on ngb-highlight "982698 1739" at bounding box center [110, 98] width 41 height 8
type input "9826981739"
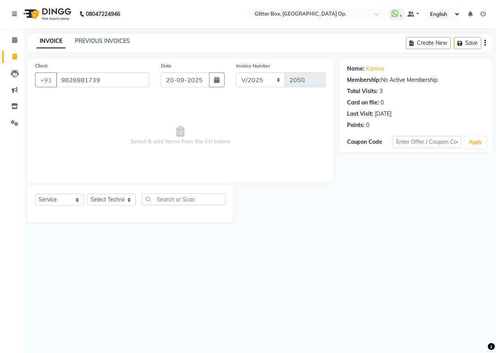
click at [117, 189] on div "Select Service Product Membership Package Voucher Prepaid Gift Card Select Tech…" at bounding box center [130, 204] width 206 height 37
click at [115, 200] on select "Select Technician [PERSON_NAME] [PERSON_NAME] [PERSON_NAME] [PERSON_NAME] [PERS…" at bounding box center [111, 200] width 49 height 12
select select "49168"
click at [87, 194] on select "Select Technician [PERSON_NAME] [PERSON_NAME] [PERSON_NAME] [PERSON_NAME] [PERS…" at bounding box center [111, 200] width 49 height 12
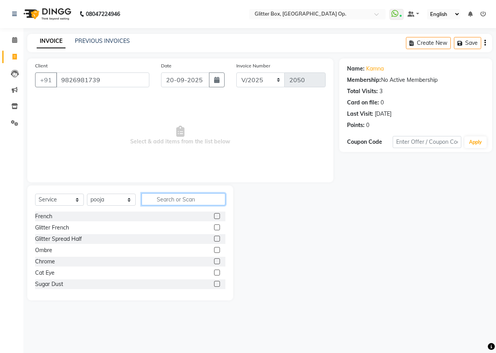
click at [179, 193] on input "text" at bounding box center [184, 199] width 84 height 12
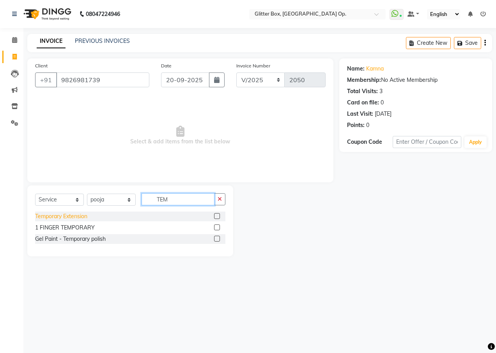
type input "TEM"
click at [74, 216] on div "Temporary Extension" at bounding box center [61, 217] width 52 height 8
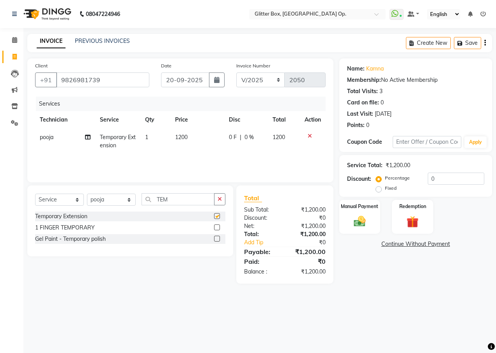
checkbox input "false"
click at [365, 216] on img at bounding box center [360, 221] width 20 height 14
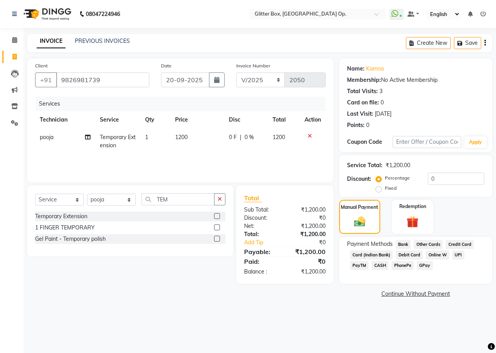
click at [372, 265] on span "CASH" at bounding box center [380, 265] width 17 height 9
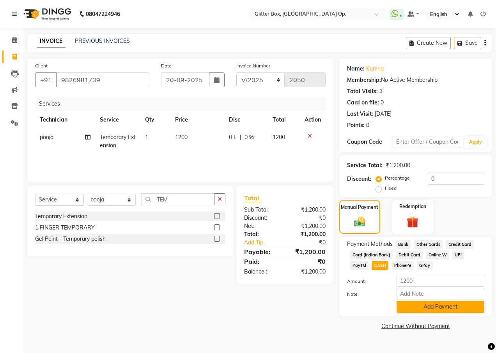
drag, startPoint x: 363, startPoint y: 265, endPoint x: 416, endPoint y: 307, distance: 68.1
click at [416, 307] on button "Add Payment" at bounding box center [441, 307] width 88 height 12
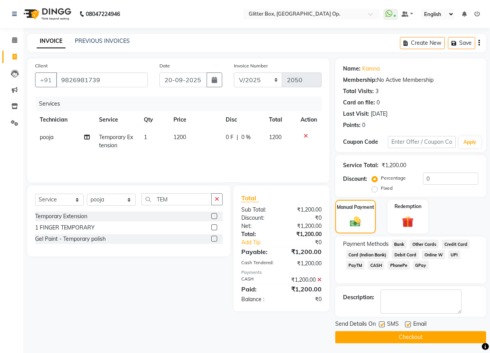
click at [390, 333] on button "Checkout" at bounding box center [410, 337] width 151 height 12
